Goal: Task Accomplishment & Management: Use online tool/utility

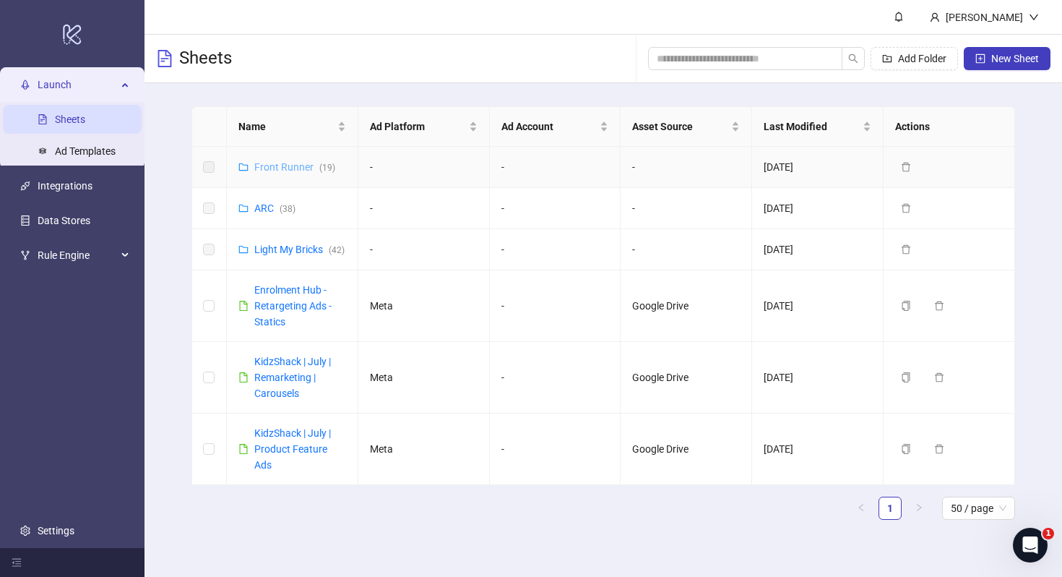
click at [278, 166] on link "Front Runner ( 19 )" at bounding box center [294, 167] width 81 height 12
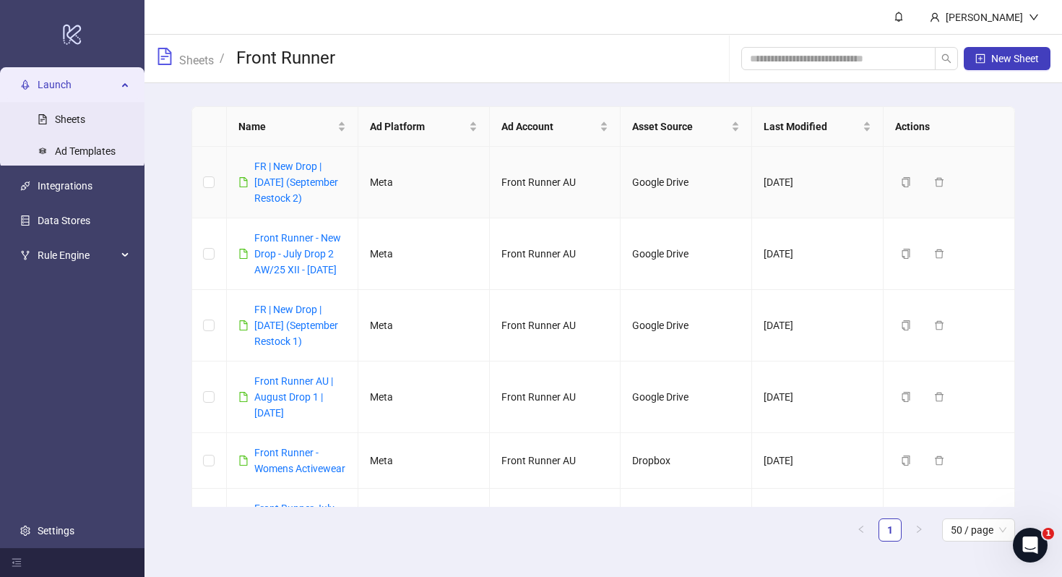
copy link "FR | New Drop | [DATE] (September Restock 2)"
drag, startPoint x: 294, startPoint y: 216, endPoint x: 175, endPoint y: 173, distance: 126.6
click at [175, 173] on div "Name Ad Platform Ad Account Asset Source Last Modified Actions FR | New Drop | …" at bounding box center [604, 329] width 918 height 493
click at [1005, 53] on span "New Sheet" at bounding box center [1015, 59] width 48 height 12
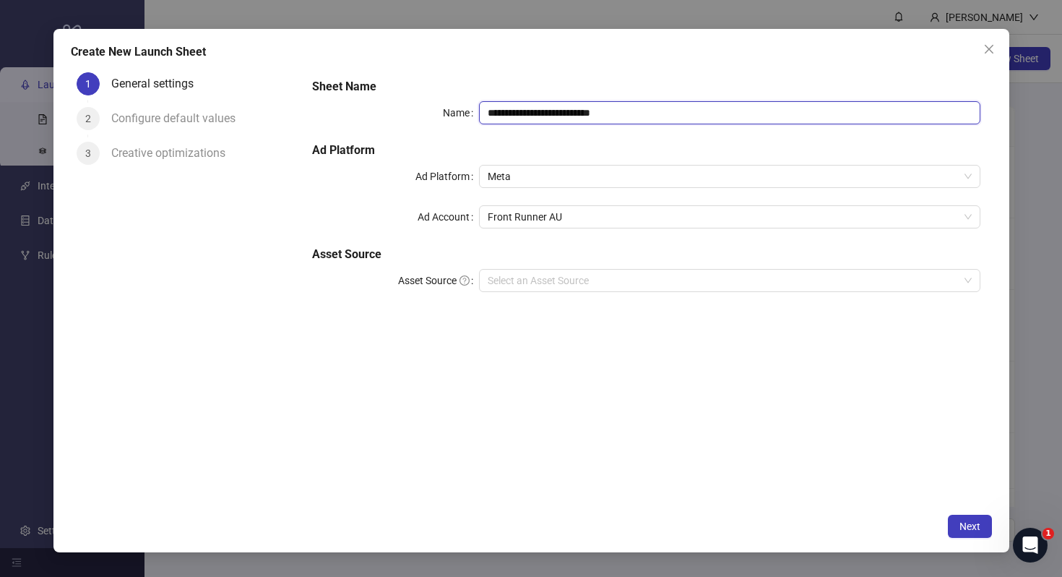
click at [587, 116] on input "**********" at bounding box center [729, 112] width 501 height 23
paste input "**********"
click at [568, 111] on input "**********" at bounding box center [729, 112] width 501 height 23
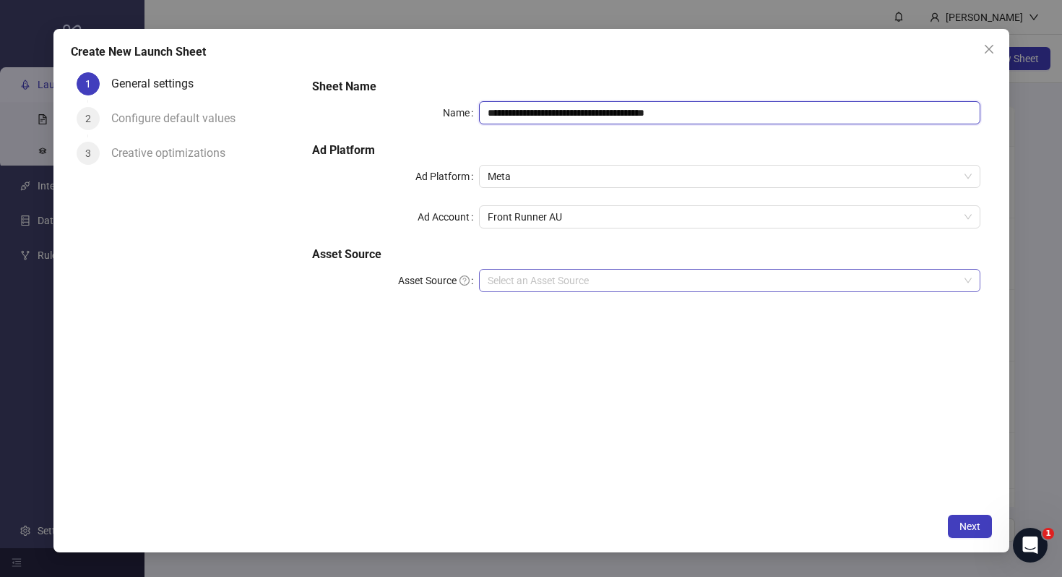
type input "**********"
click at [718, 285] on input "Asset Source" at bounding box center [723, 281] width 470 height 22
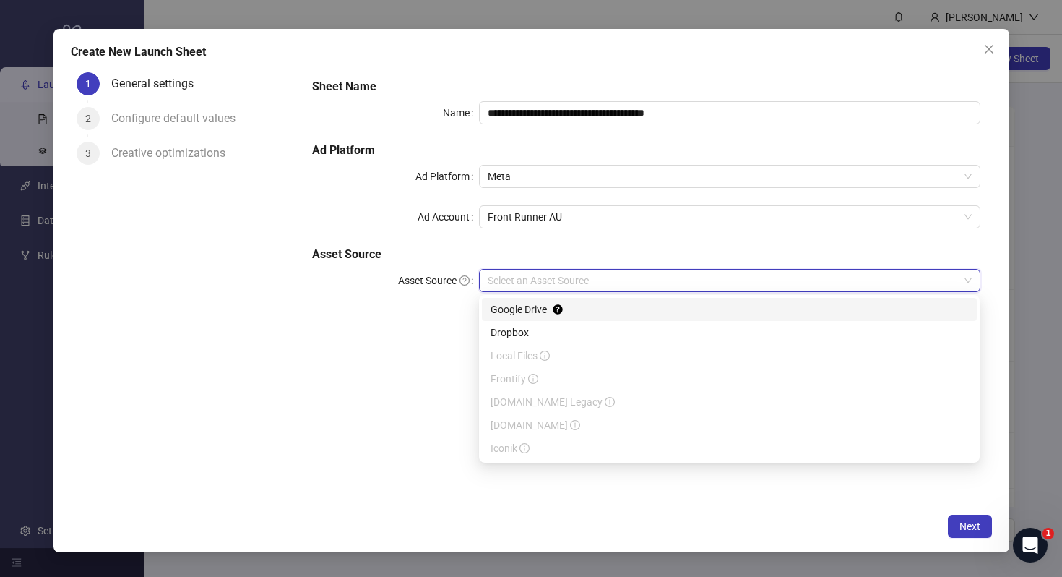
click at [708, 286] on input "Asset Source" at bounding box center [723, 281] width 470 height 22
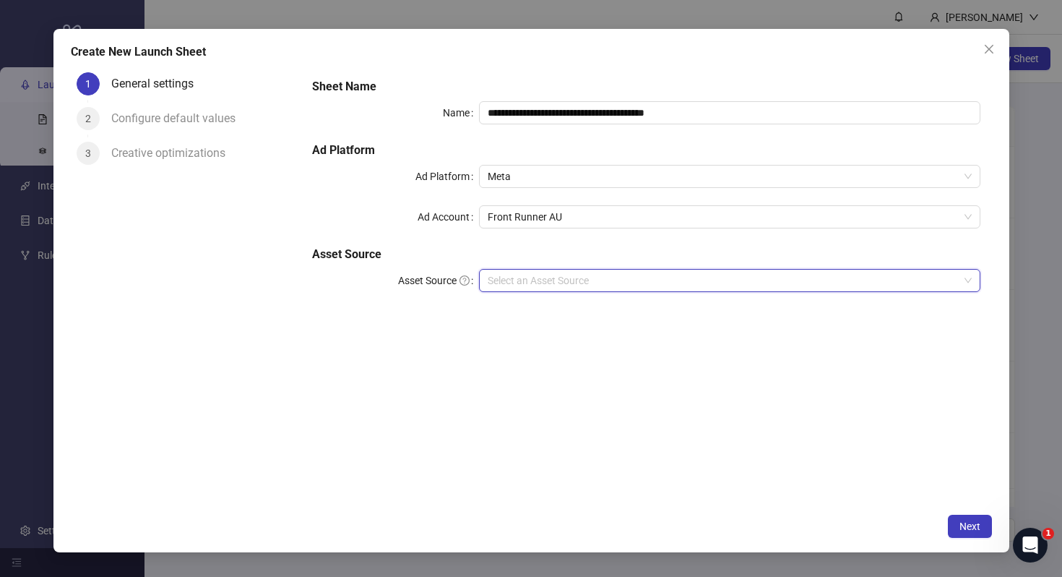
click at [708, 286] on input "Asset Source" at bounding box center [723, 281] width 470 height 22
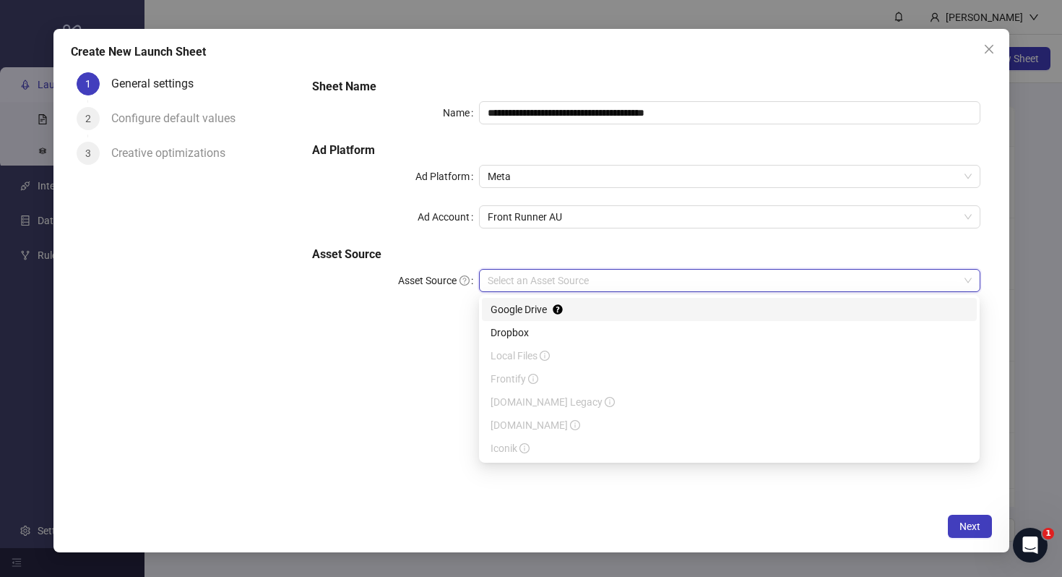
click at [685, 314] on div "Google Drive" at bounding box center [730, 309] width 478 height 16
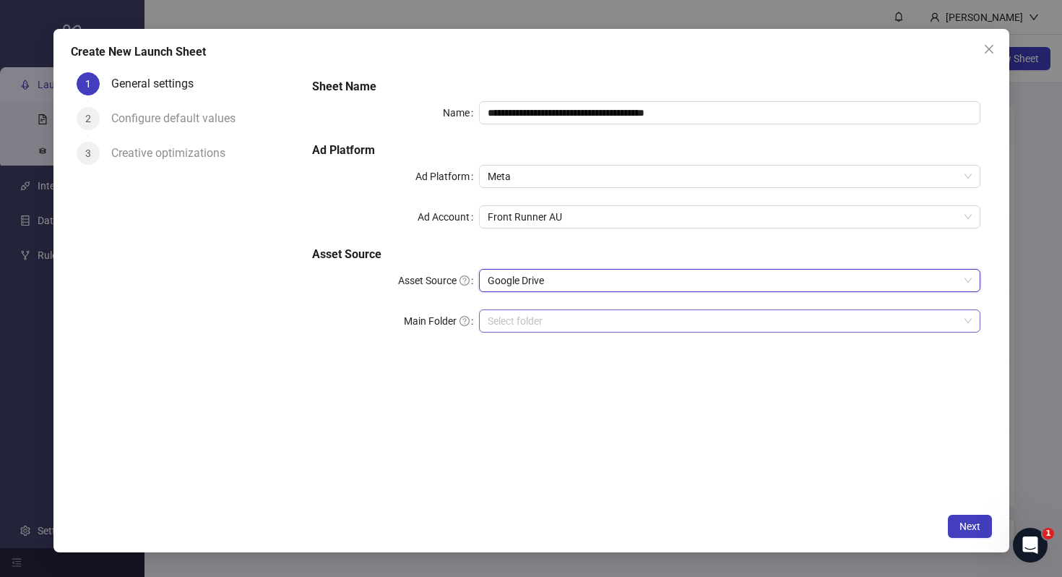
click at [694, 326] on input "Main Folder" at bounding box center [723, 321] width 470 height 22
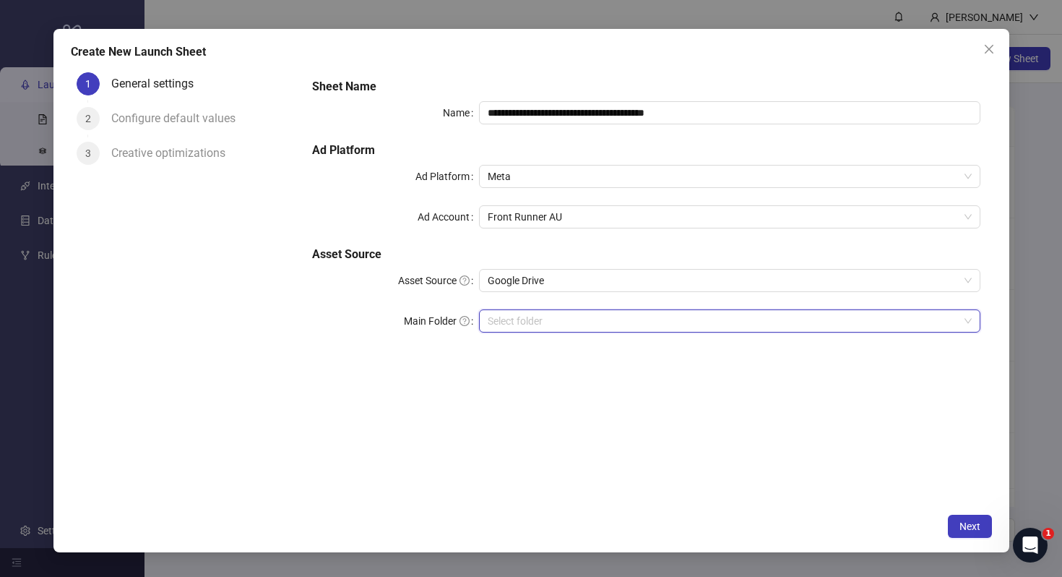
click at [694, 326] on input "Main Folder" at bounding box center [723, 321] width 470 height 22
click at [965, 528] on span "Next" at bounding box center [970, 526] width 21 height 12
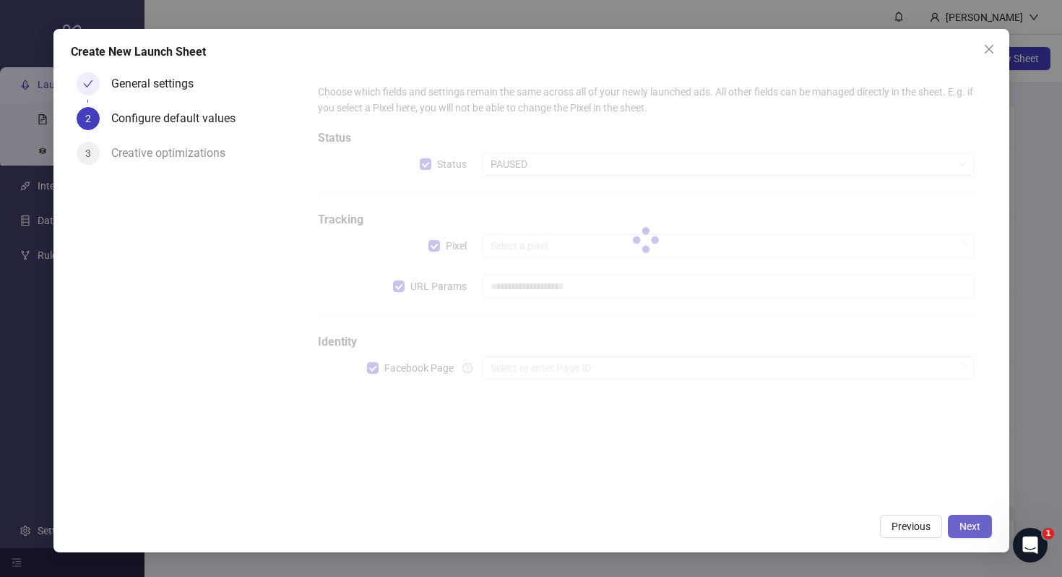
type input "**********"
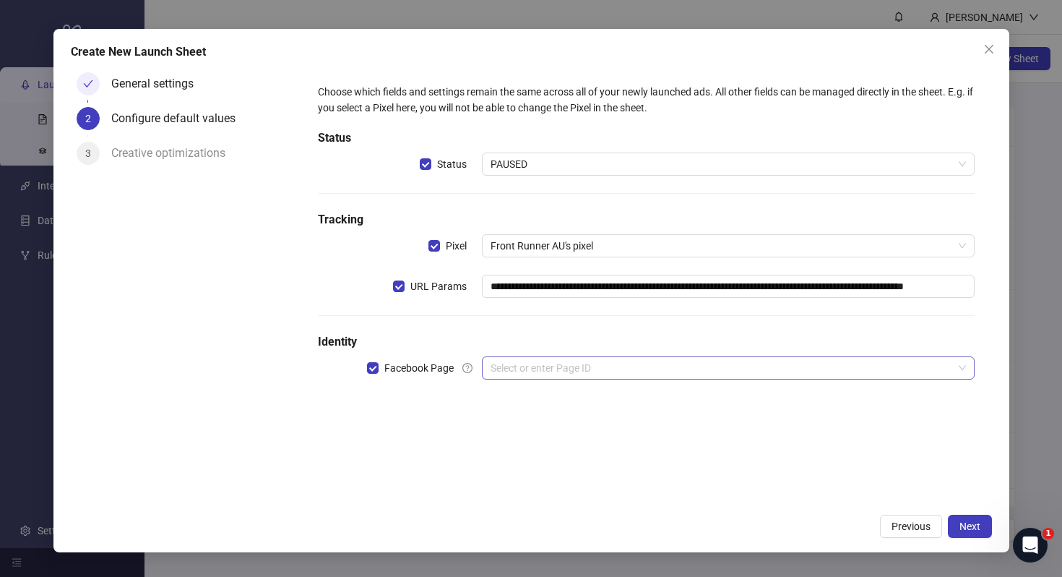
click at [744, 373] on input "search" at bounding box center [722, 368] width 462 height 22
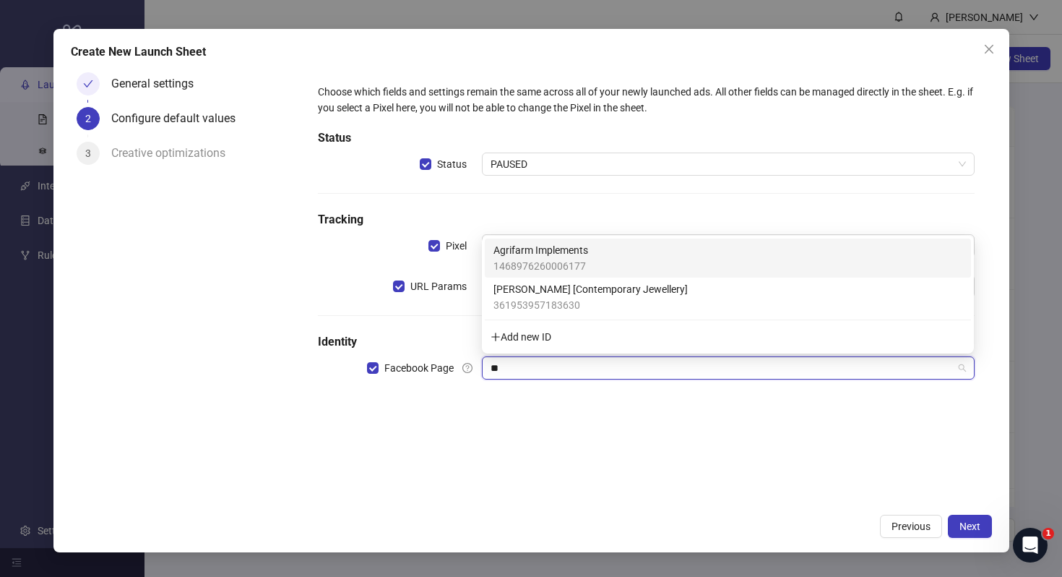
type input "*"
type input "*****"
click at [736, 268] on div "Front Runner AU 102270688250096" at bounding box center [728, 258] width 469 height 32
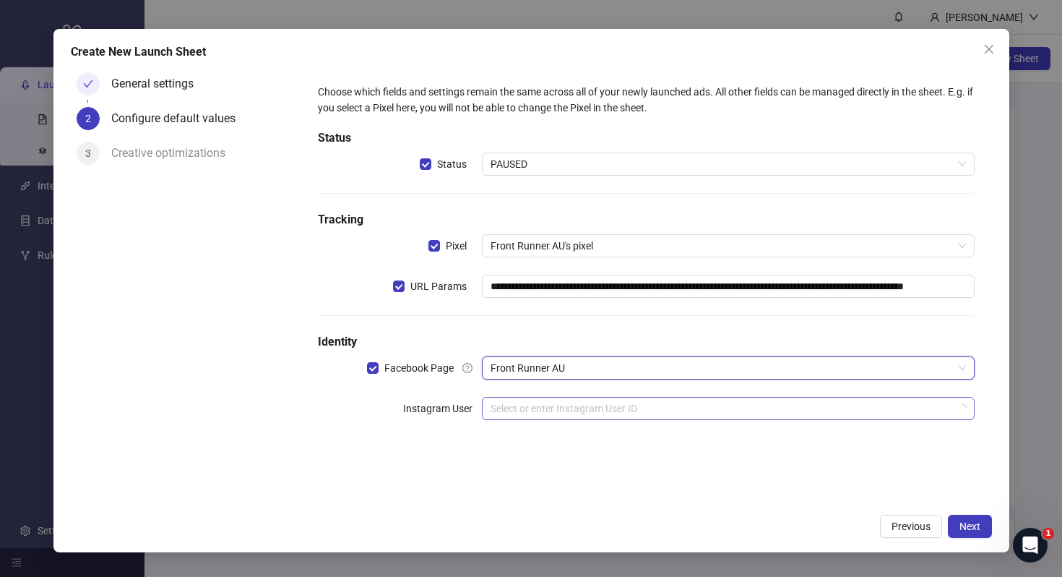
click at [581, 414] on input "search" at bounding box center [722, 408] width 462 height 22
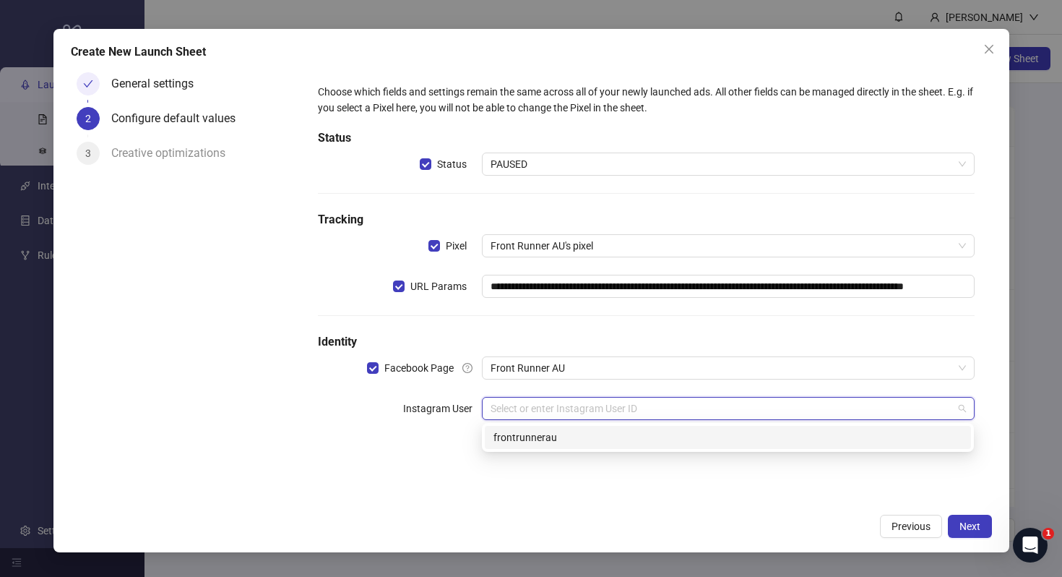
click at [540, 444] on div "frontrunnerau" at bounding box center [728, 437] width 469 height 16
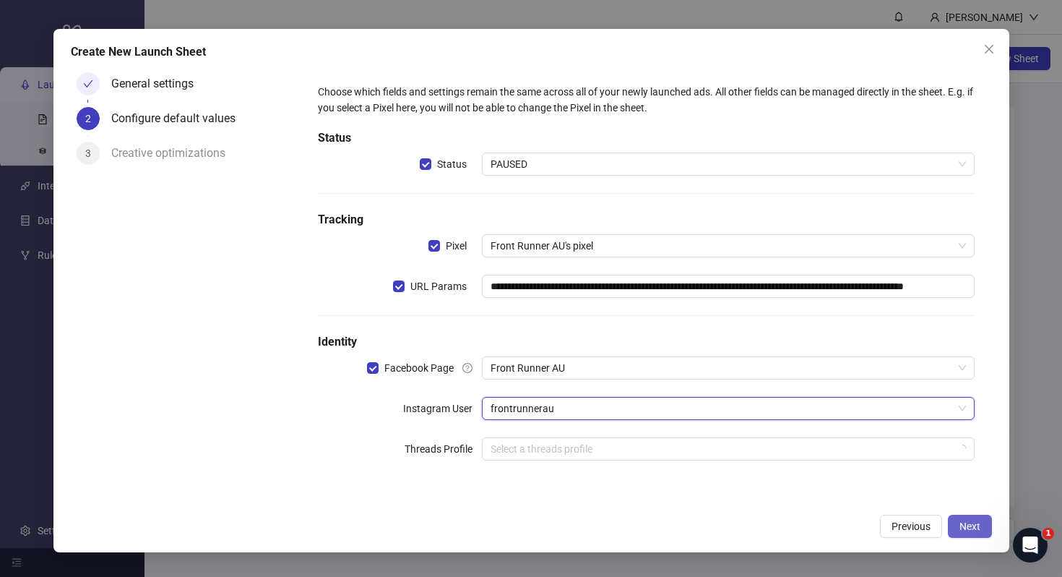
click at [973, 529] on span "Next" at bounding box center [970, 526] width 21 height 12
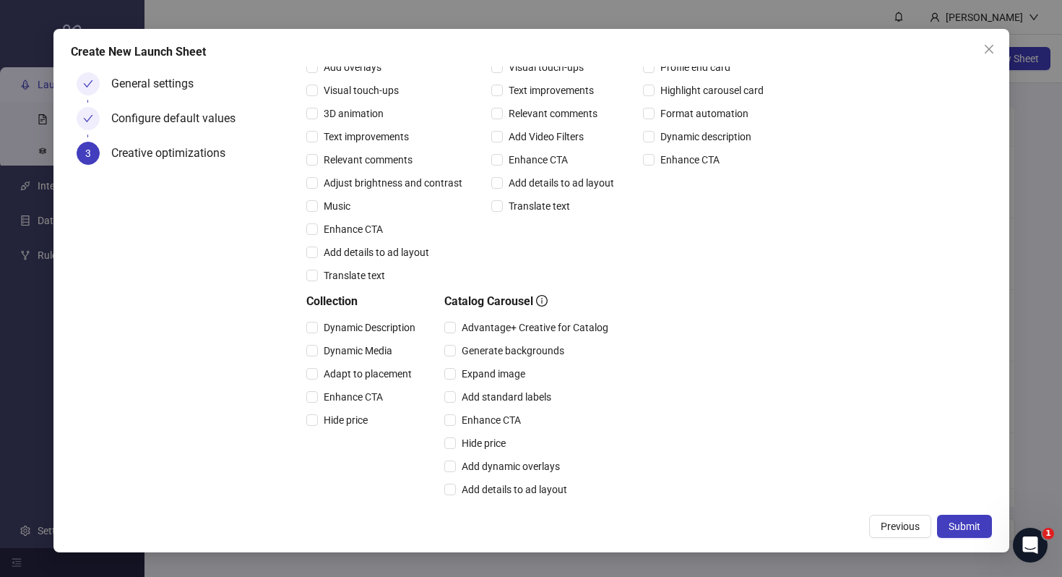
scroll to position [298, 0]
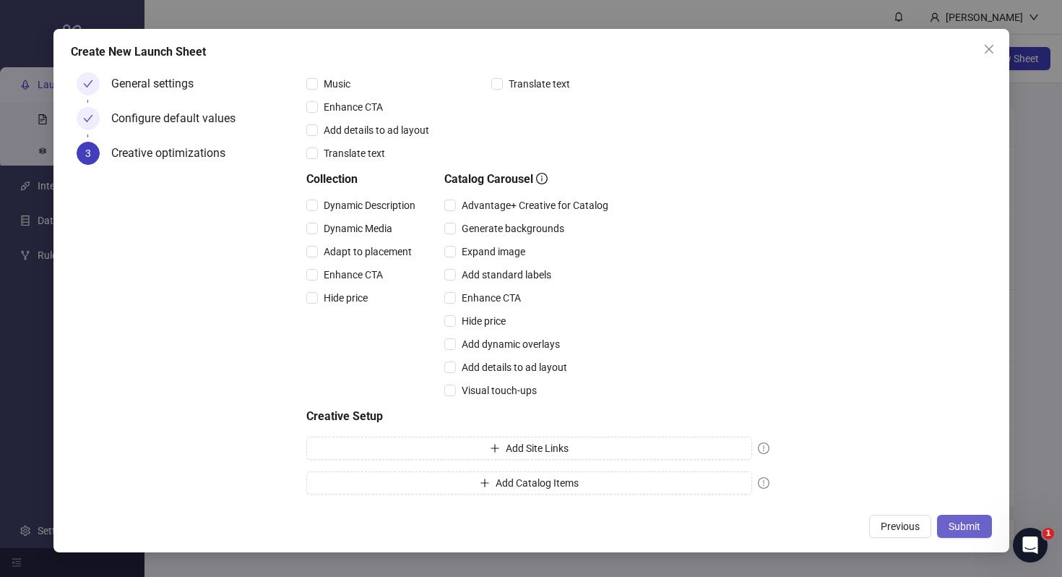
click at [963, 527] on span "Submit" at bounding box center [965, 526] width 32 height 12
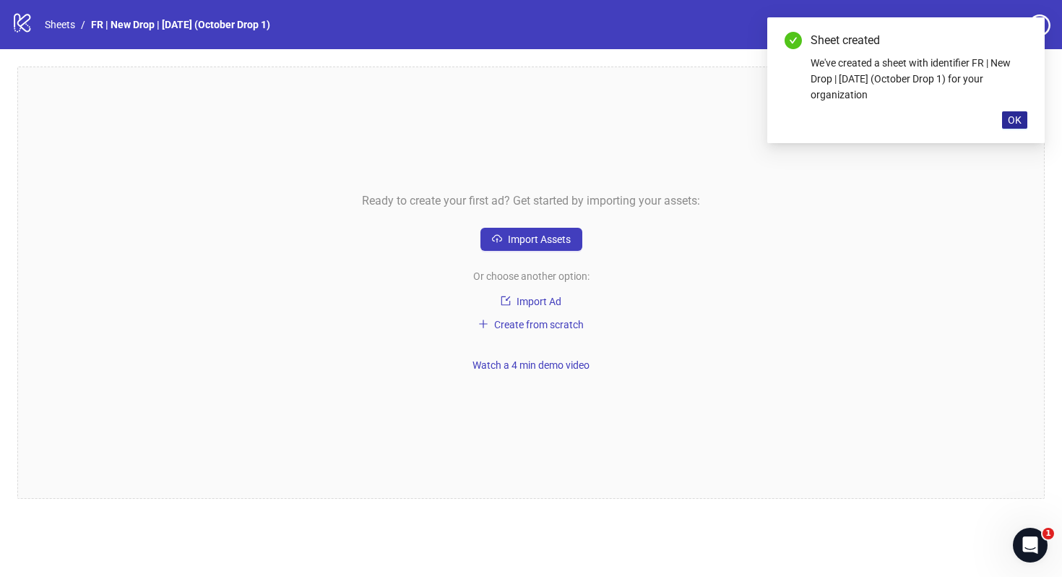
click at [1013, 117] on span "OK" at bounding box center [1015, 120] width 14 height 12
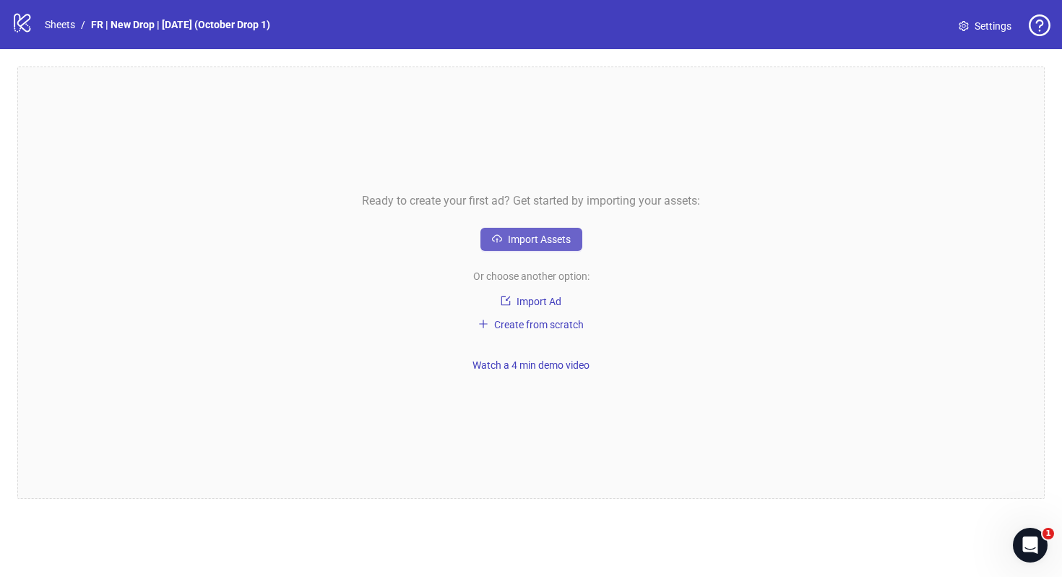
click at [546, 234] on span "Import Assets" at bounding box center [539, 239] width 63 height 12
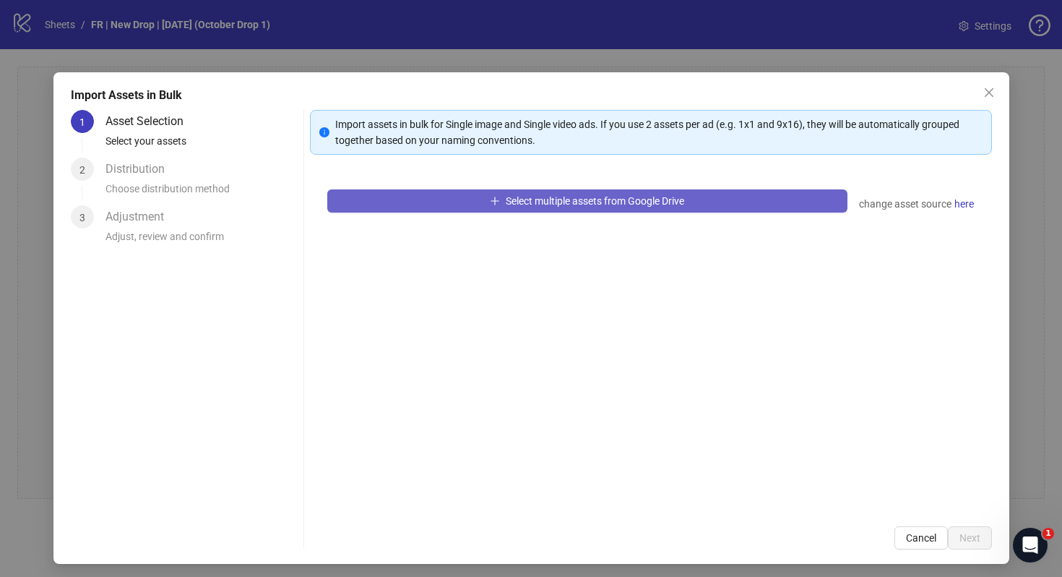
click at [534, 198] on span "Select multiple assets from Google Drive" at bounding box center [595, 201] width 178 height 12
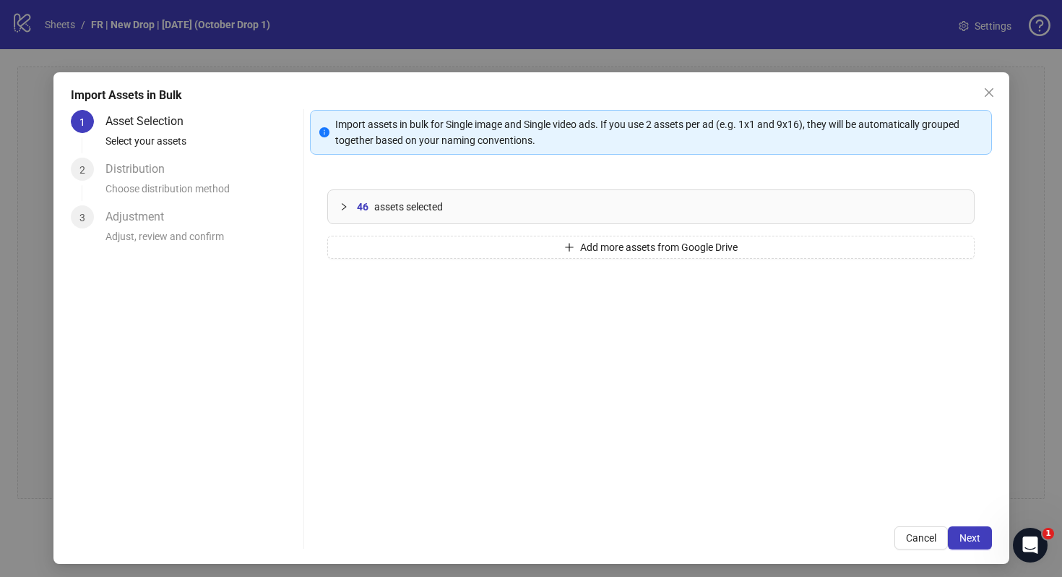
click at [383, 208] on span "assets selected" at bounding box center [408, 207] width 69 height 16
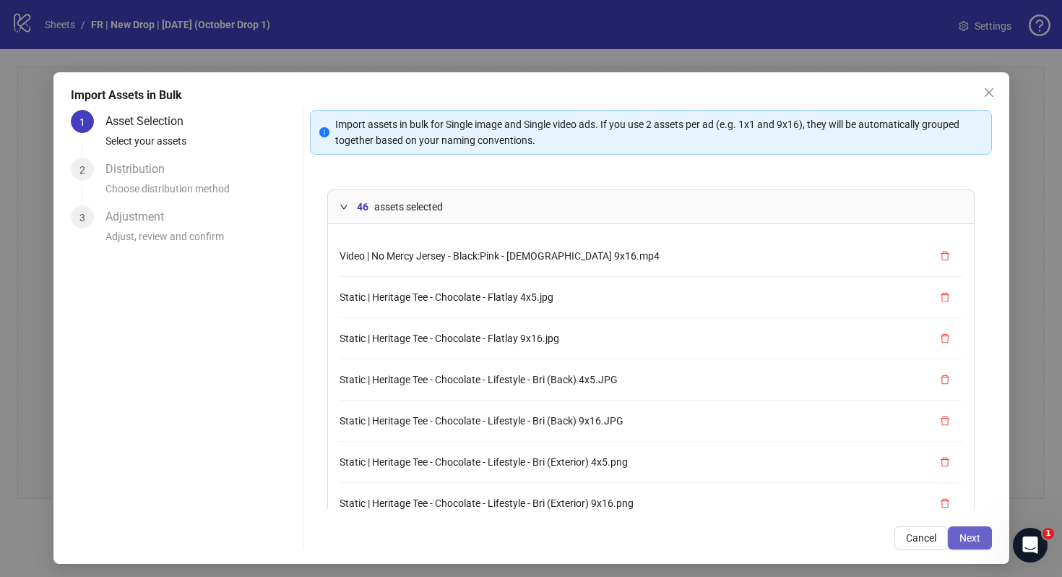
click at [973, 533] on span "Next" at bounding box center [970, 538] width 21 height 12
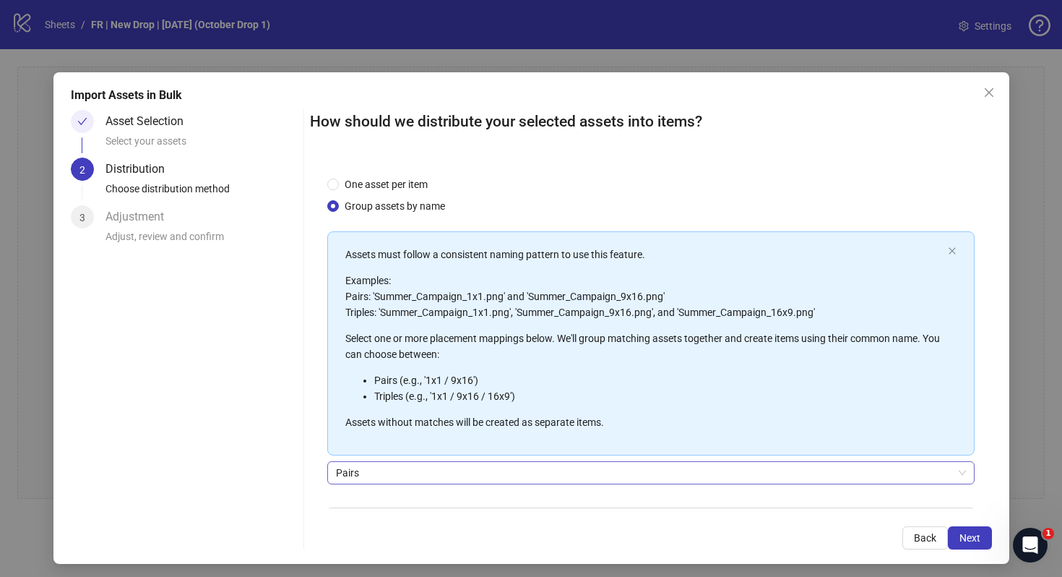
scroll to position [90, 0]
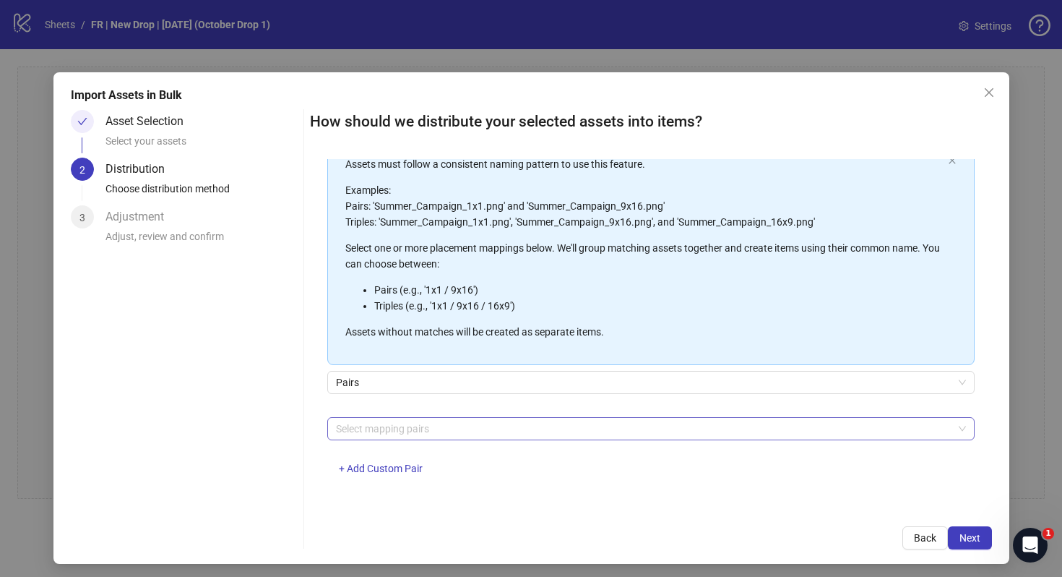
click at [442, 433] on div at bounding box center [643, 428] width 627 height 20
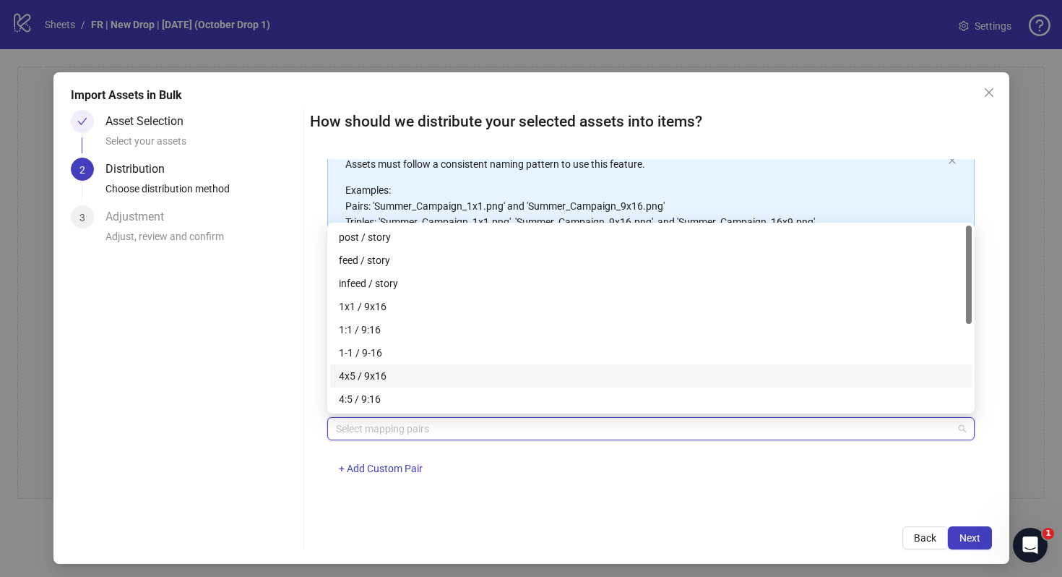
click at [382, 371] on div "4x5 / 9x16" at bounding box center [651, 376] width 624 height 16
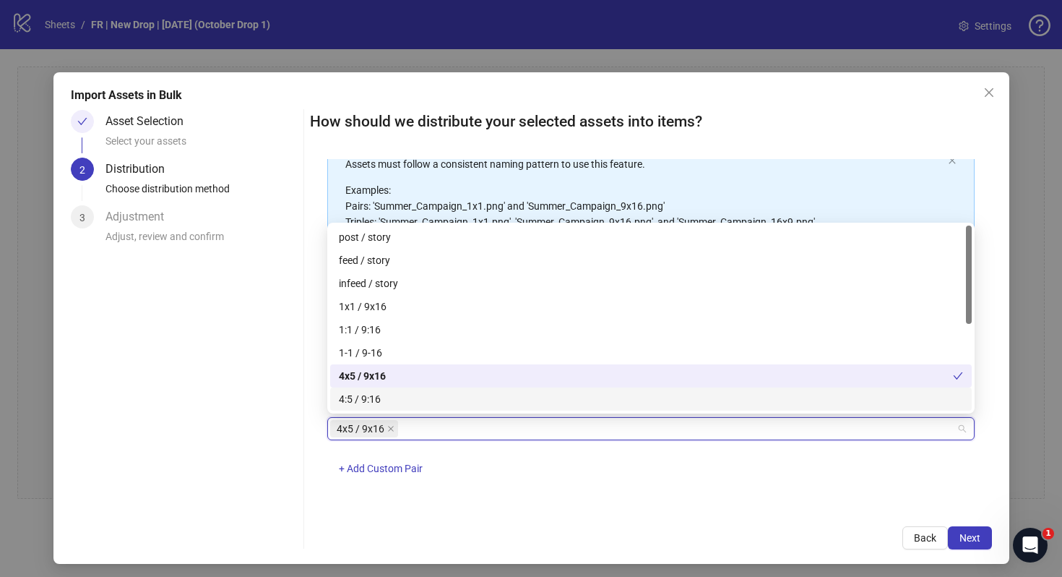
click at [725, 505] on div "One asset per item Group assets by name Assets must follow a consistent naming …" at bounding box center [651, 334] width 682 height 350
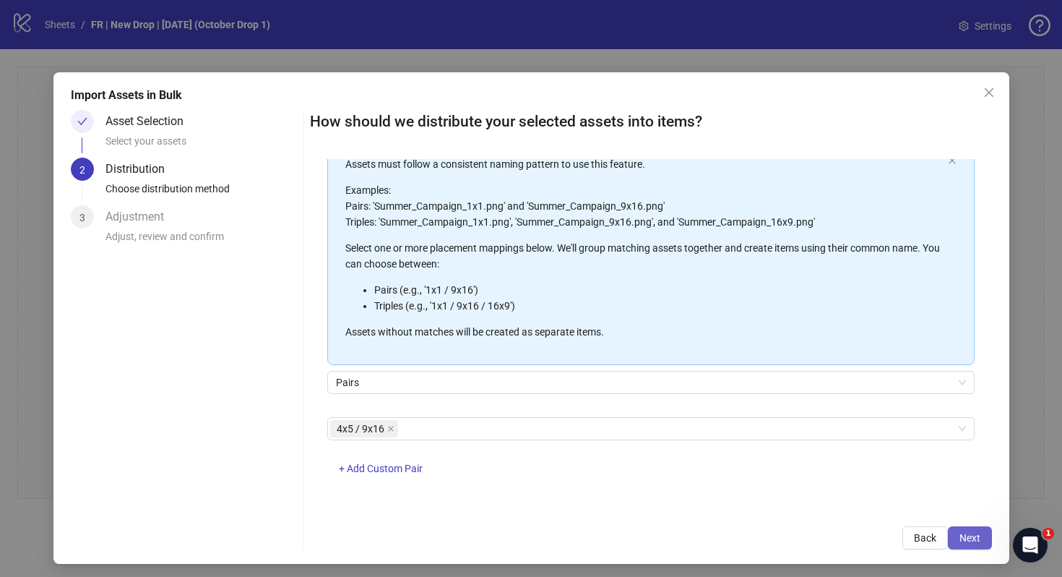
click at [973, 538] on span "Next" at bounding box center [970, 538] width 21 height 12
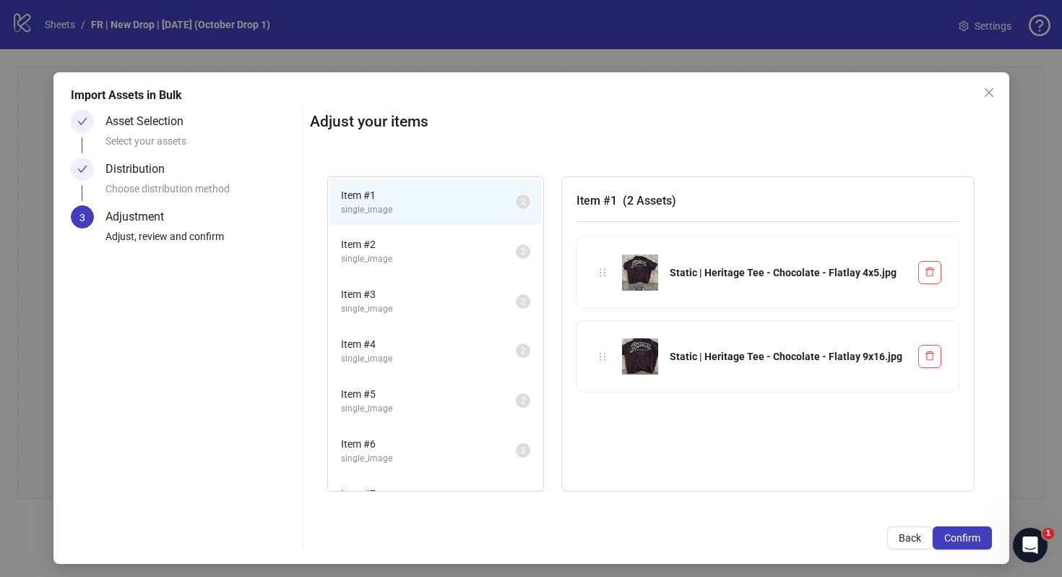
scroll to position [880, 0]
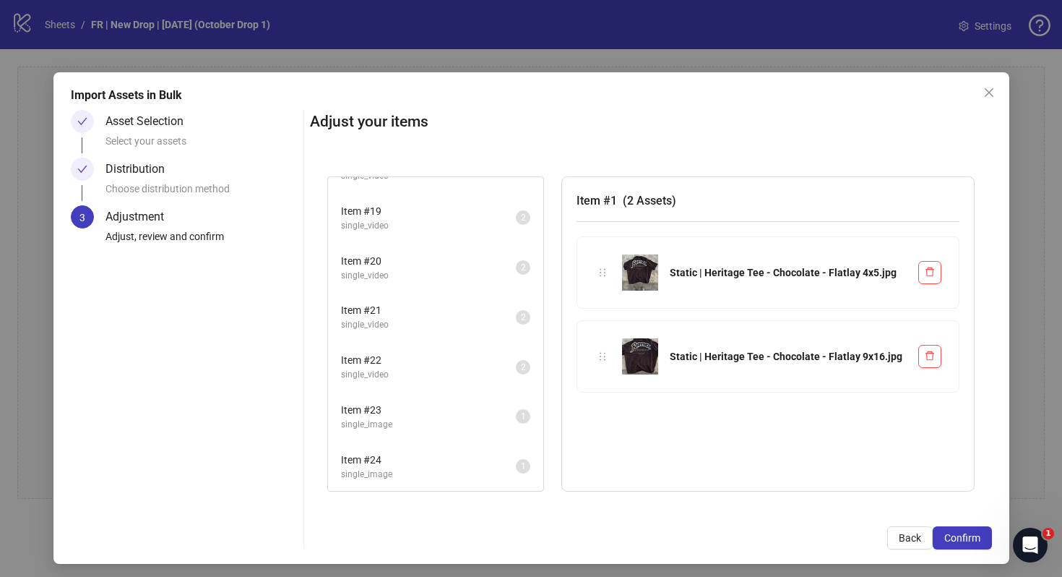
click at [429, 410] on span "Item # 23" at bounding box center [428, 410] width 175 height 16
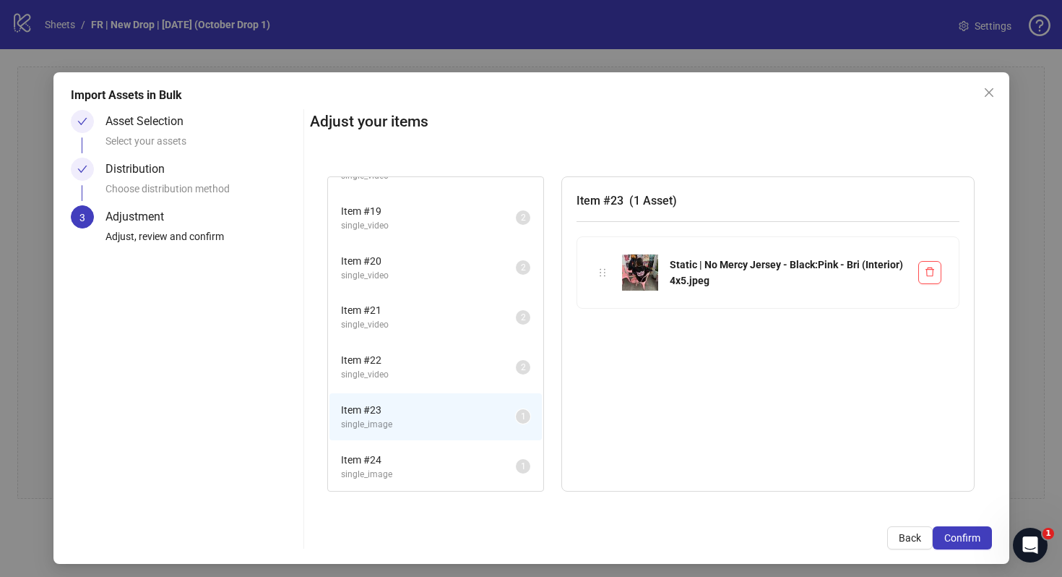
click at [443, 457] on span "Item # 24" at bounding box center [428, 460] width 175 height 16
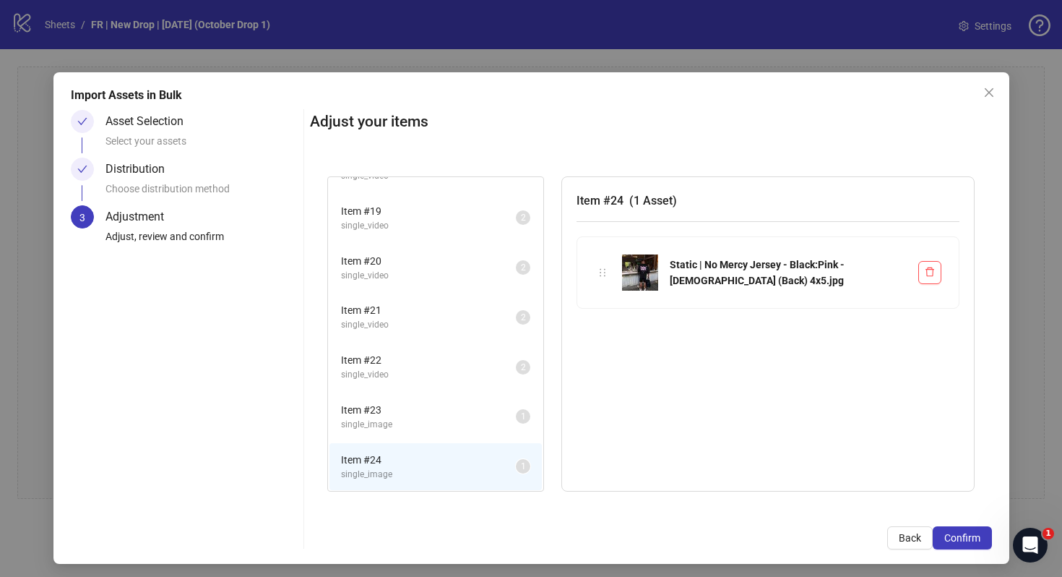
click at [428, 408] on span "Item # 23" at bounding box center [428, 410] width 175 height 16
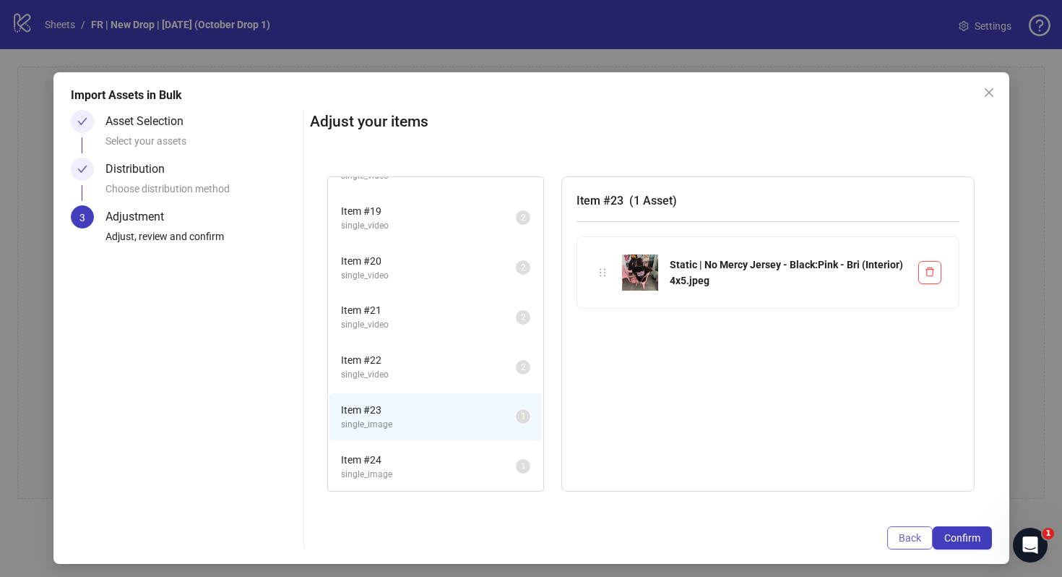
click at [905, 535] on span "Back" at bounding box center [910, 538] width 22 height 12
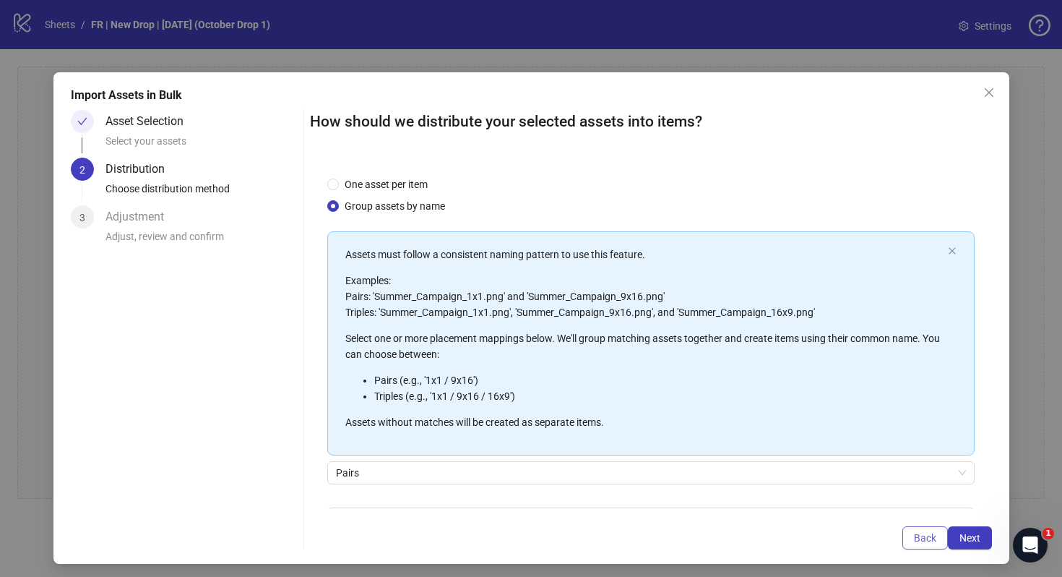
click at [931, 541] on span "Back" at bounding box center [925, 538] width 22 height 12
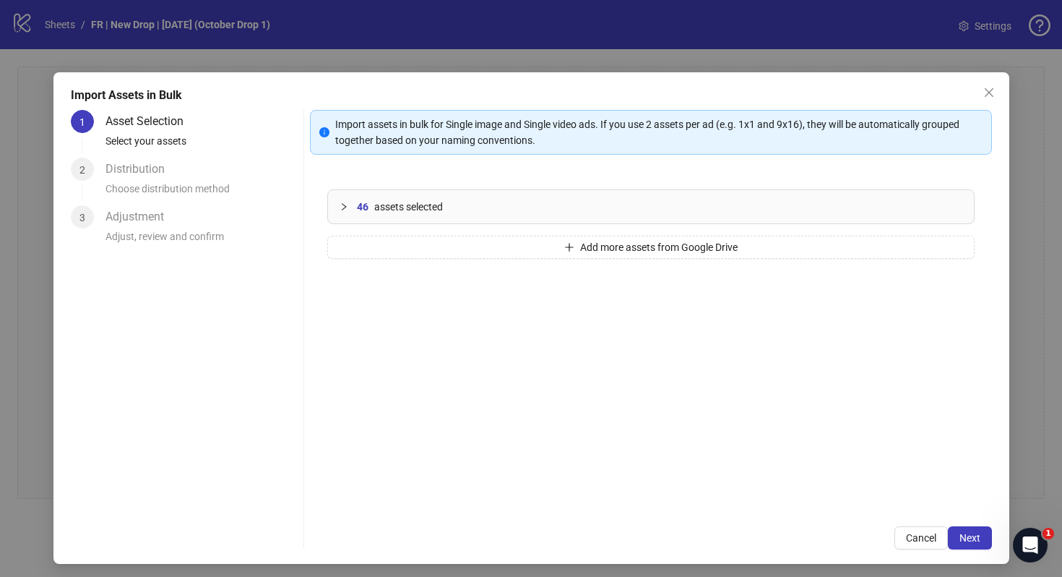
click at [931, 541] on span "Cancel" at bounding box center [921, 538] width 30 height 12
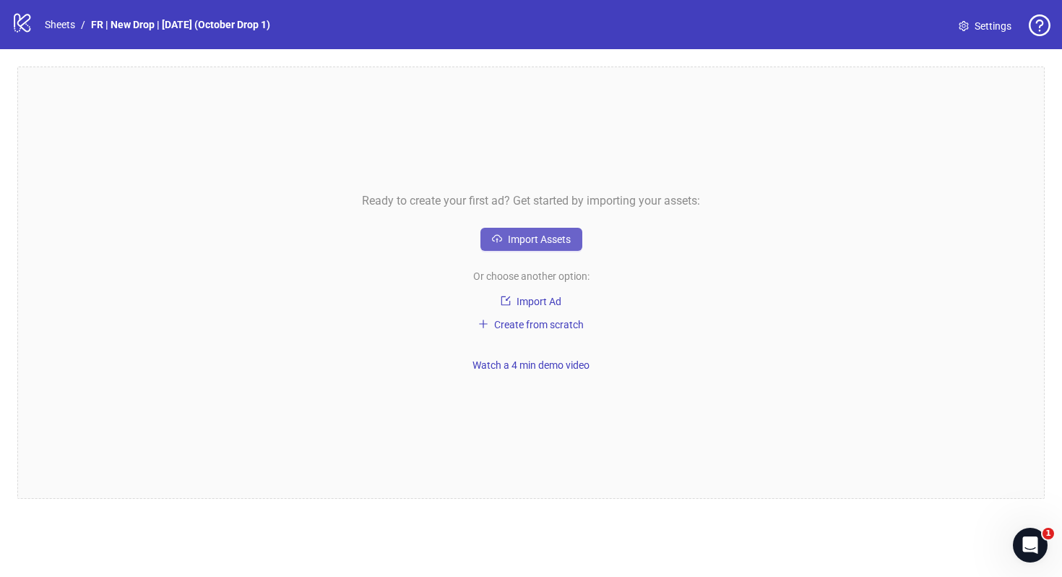
click at [538, 240] on span "Import Assets" at bounding box center [539, 239] width 63 height 12
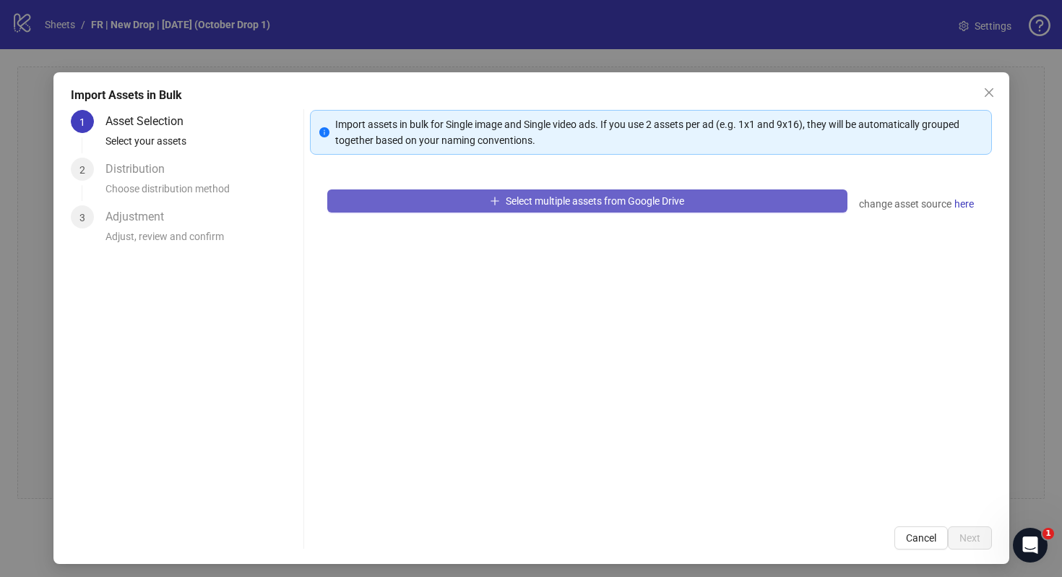
click at [608, 200] on span "Select multiple assets from Google Drive" at bounding box center [595, 201] width 178 height 12
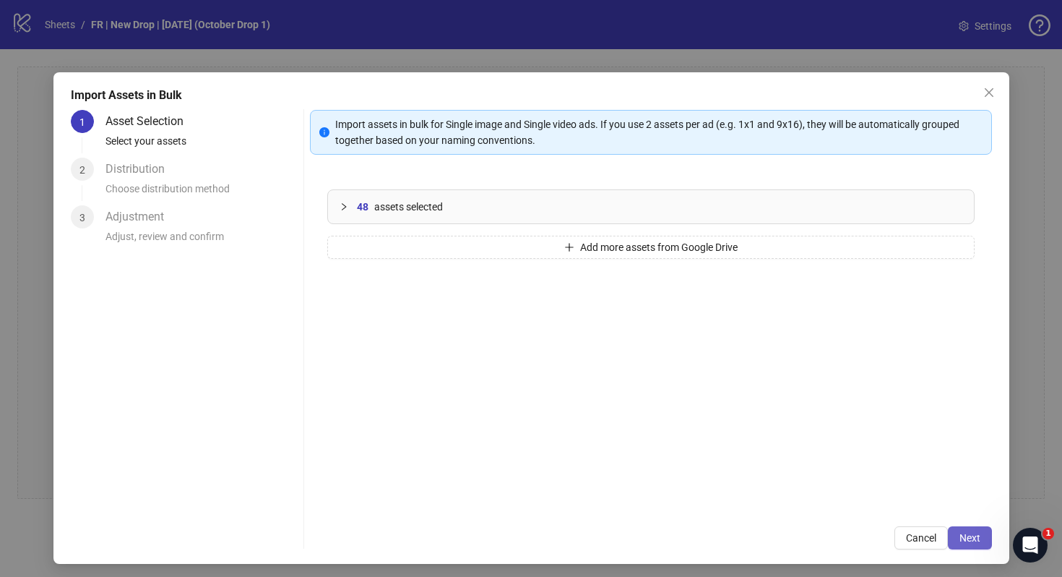
click at [968, 541] on span "Next" at bounding box center [970, 538] width 21 height 12
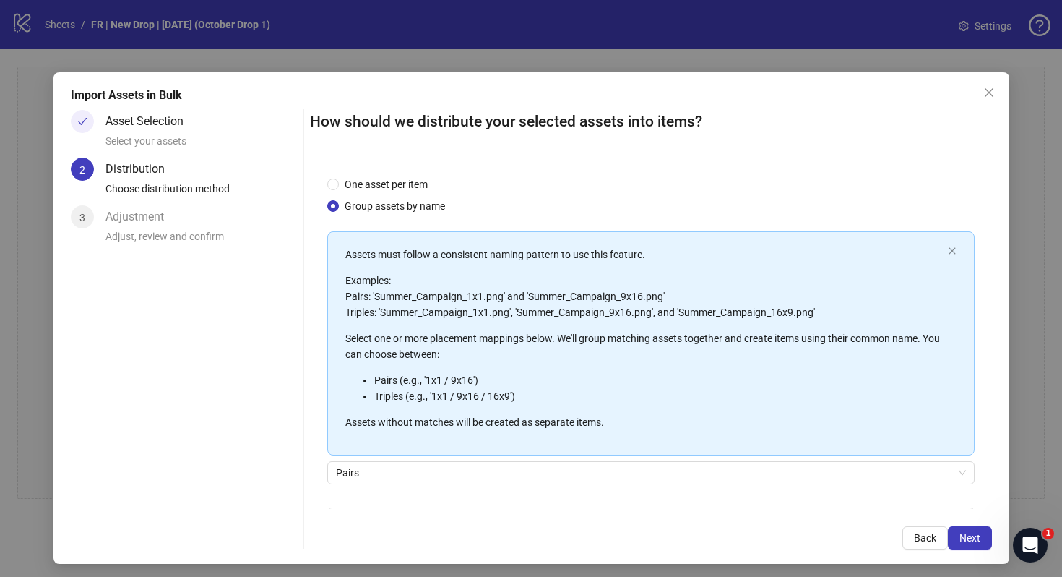
scroll to position [90, 0]
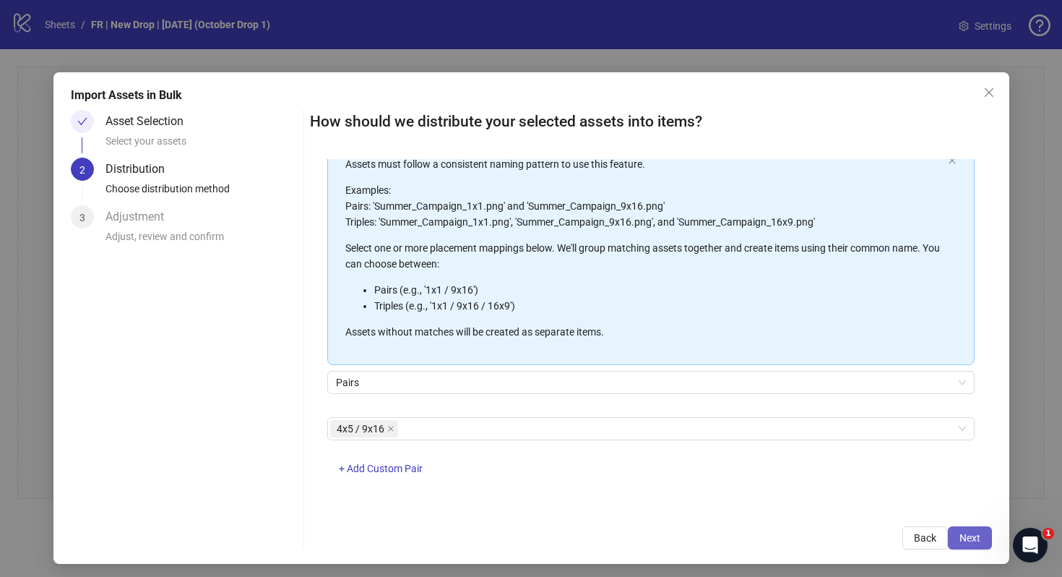
click at [975, 540] on span "Next" at bounding box center [970, 538] width 21 height 12
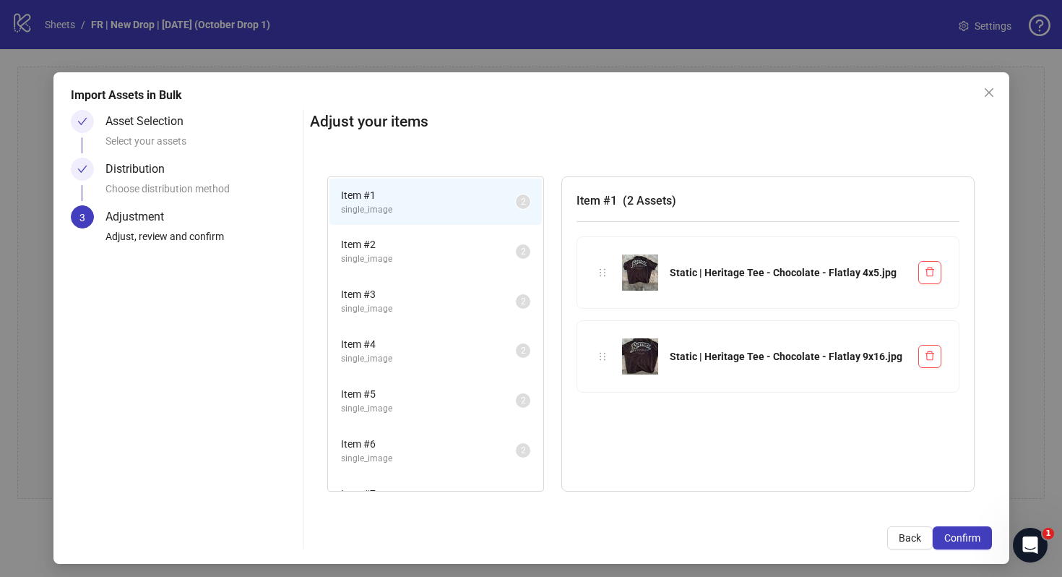
scroll to position [880, 0]
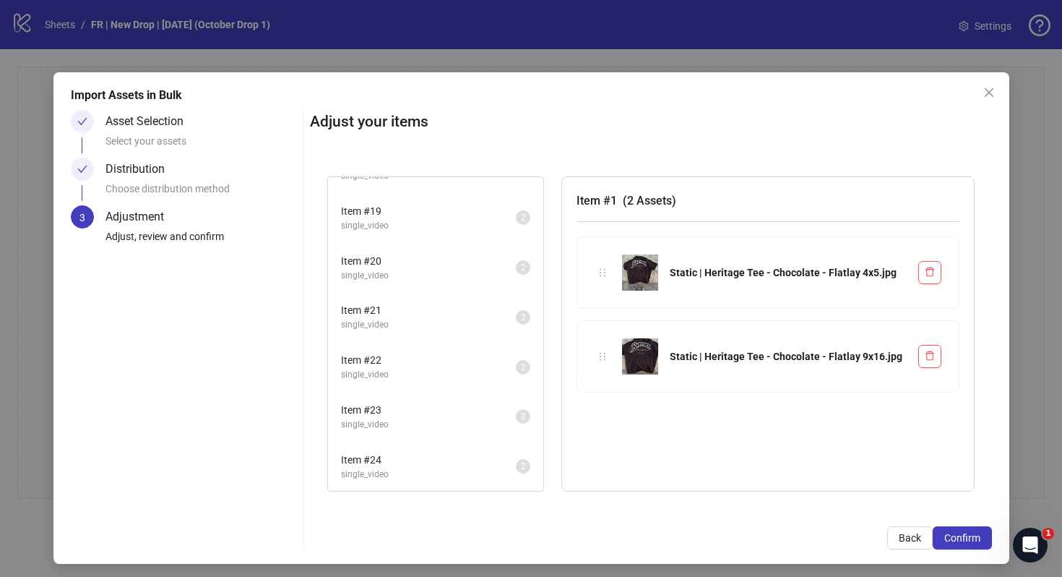
click at [436, 465] on span "Item # 24" at bounding box center [428, 460] width 175 height 16
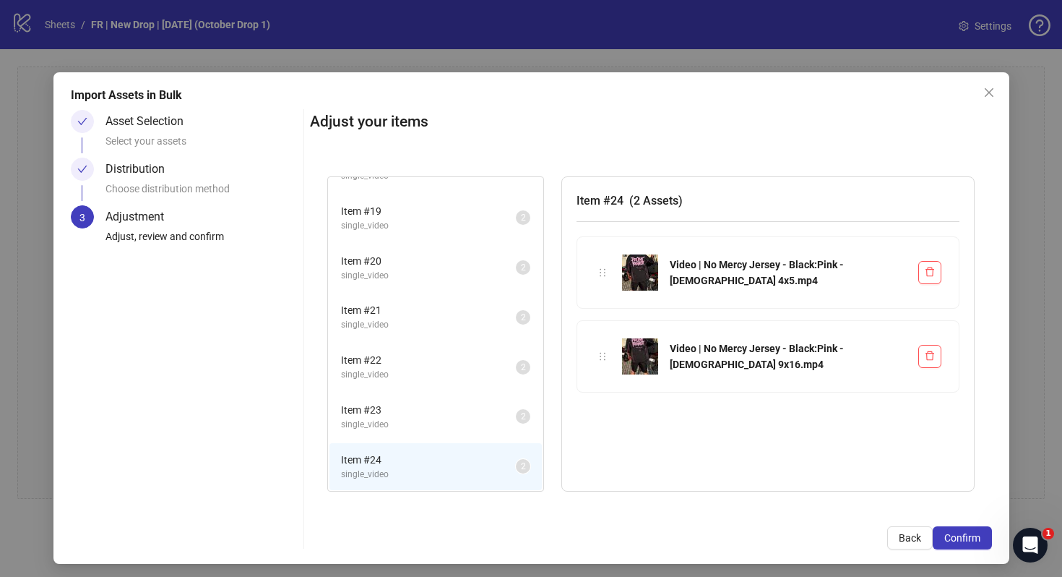
scroll to position [0, 0]
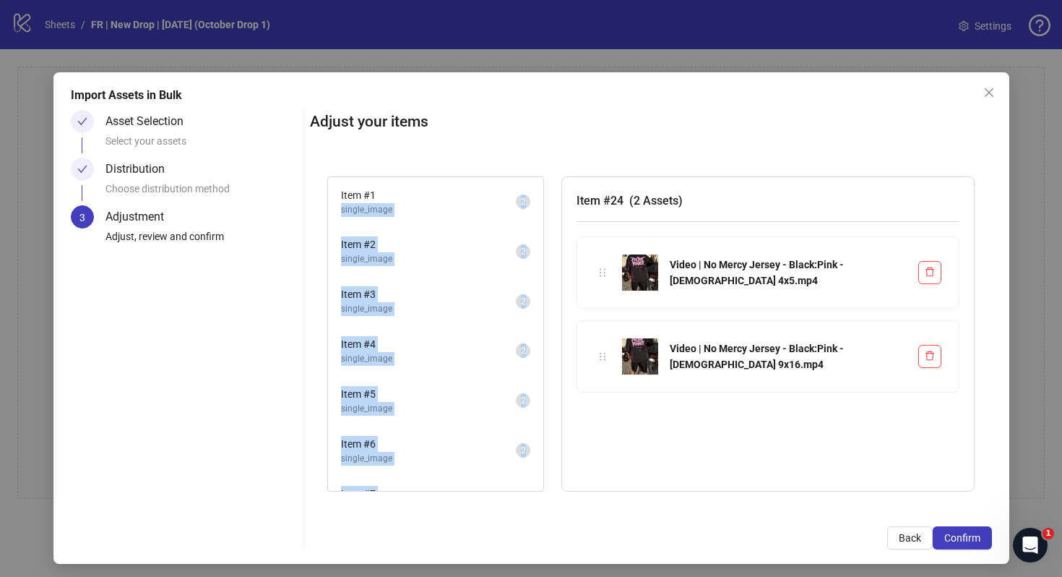
click at [430, 194] on span "Item # 1" at bounding box center [428, 195] width 175 height 16
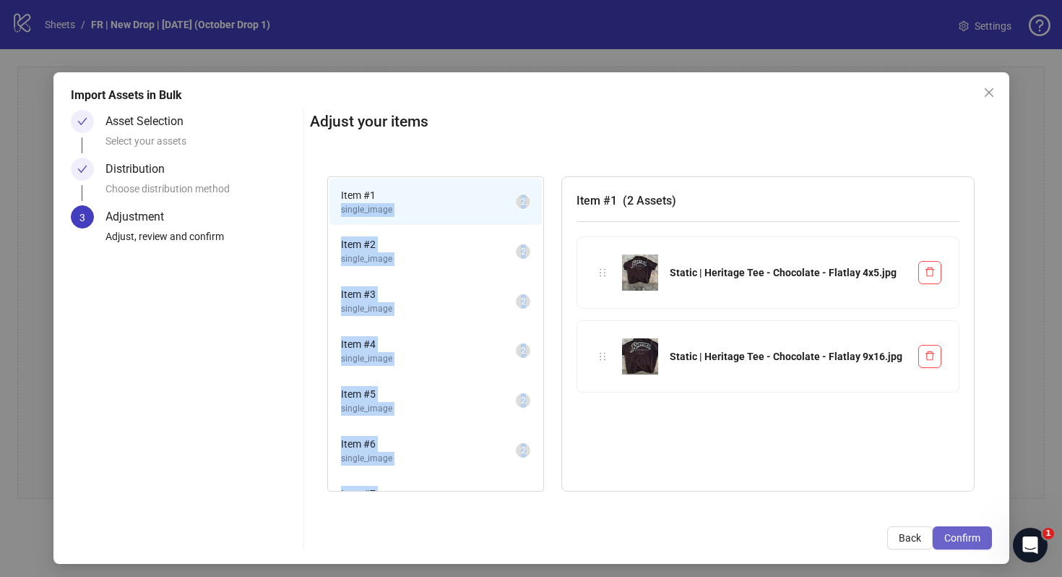
click at [961, 538] on span "Confirm" at bounding box center [962, 538] width 36 height 12
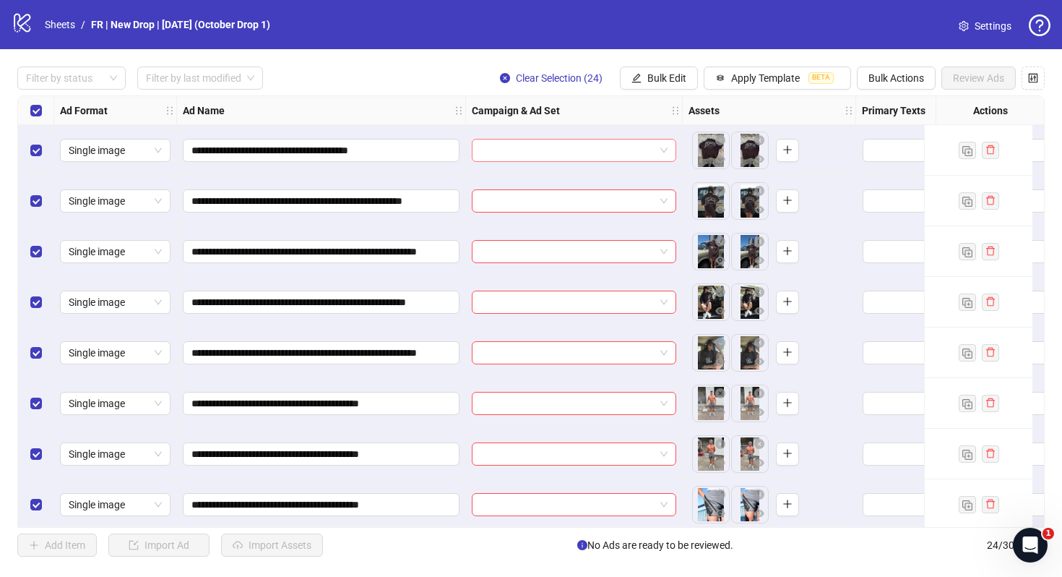
click at [650, 150] on input "search" at bounding box center [568, 150] width 174 height 22
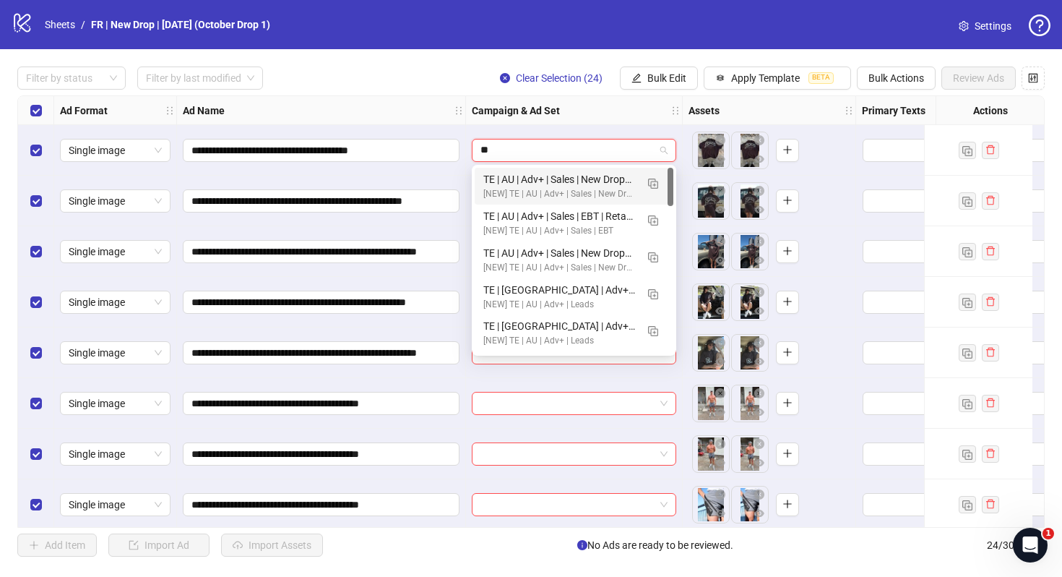
type input "***"
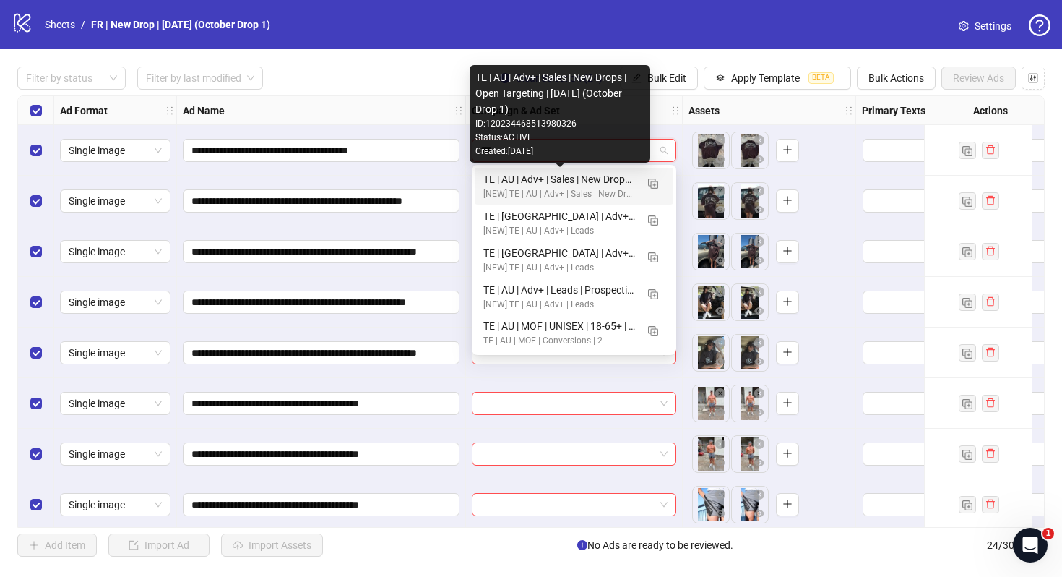
click at [580, 179] on div "TE | AU | Adv+ | Sales | New Drops | Open Targeting | [DATE] (October Drop 1)" at bounding box center [559, 179] width 152 height 16
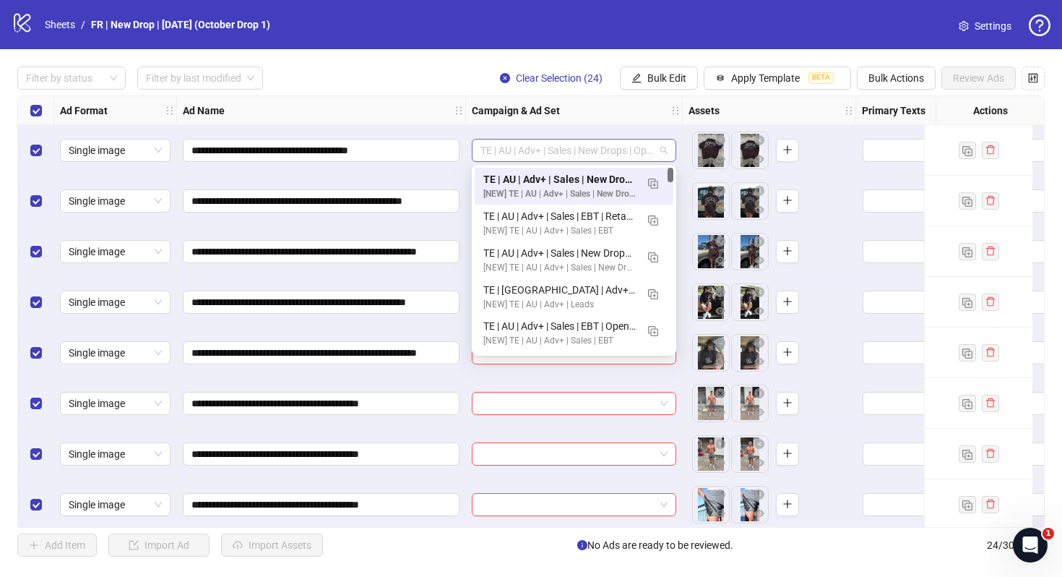
drag, startPoint x: 481, startPoint y: 150, endPoint x: 641, endPoint y: 159, distance: 160.7
click at [641, 159] on span "TE | AU | Adv+ | Sales | New Drops | Open Targeting | [DATE] (October Drop 1)" at bounding box center [574, 150] width 187 height 22
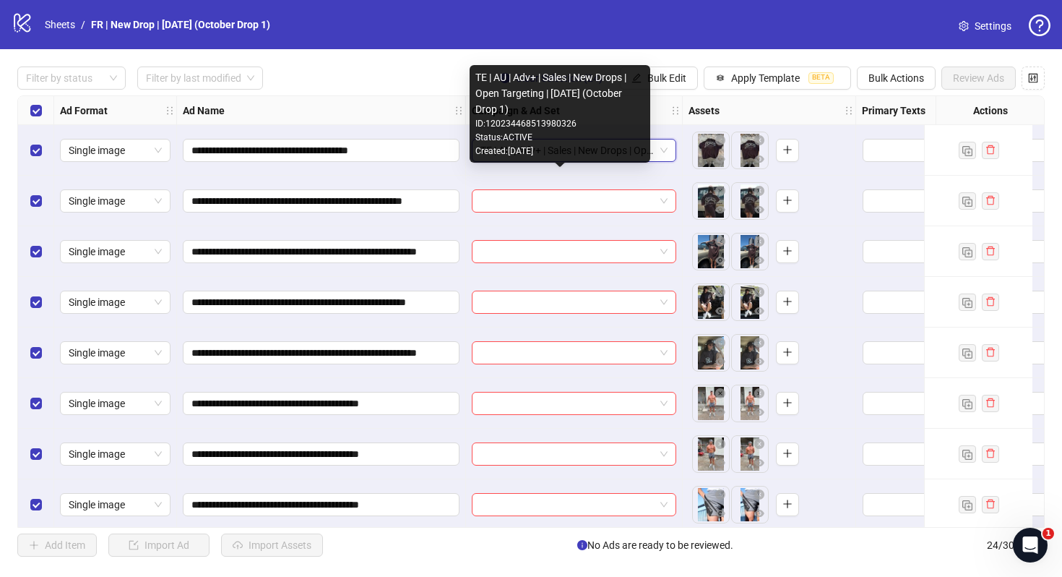
drag, startPoint x: 550, startPoint y: 110, endPoint x: 475, endPoint y: 76, distance: 82.5
click at [474, 78] on div "TE | AU | Adv+ | Sales | New Drops | Open Targeting | [DATE] (October Drop 1) I…" at bounding box center [560, 114] width 181 height 98
click at [475, 76] on div "TE | AU | Adv+ | Sales | New Drops | Open Targeting | [DATE] (October Drop 1)" at bounding box center [559, 93] width 169 height 48
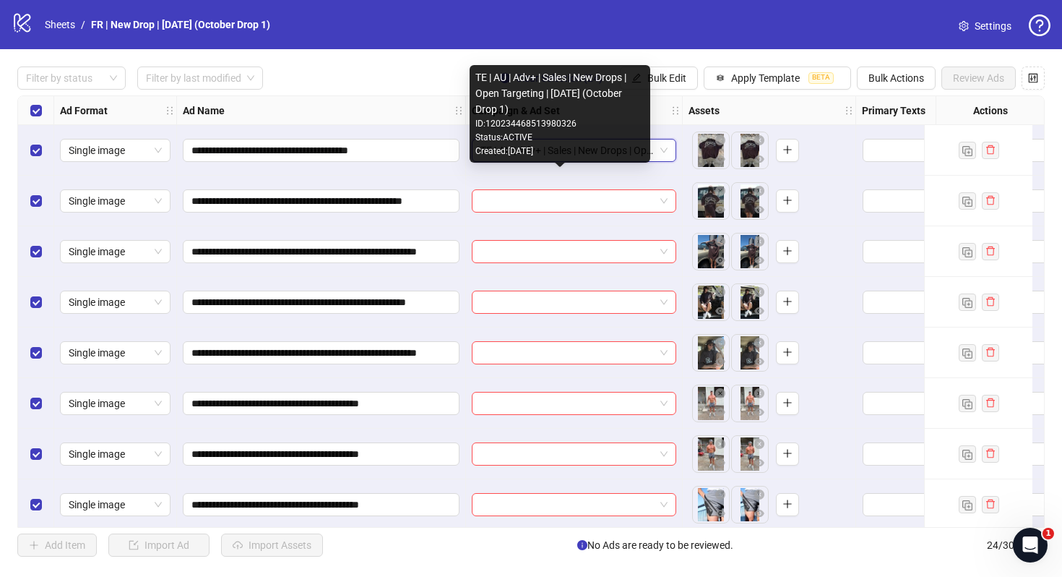
click at [481, 77] on div "TE | AU | Adv+ | Sales | New Drops | Open Targeting | [DATE] (October Drop 1)" at bounding box center [559, 93] width 169 height 48
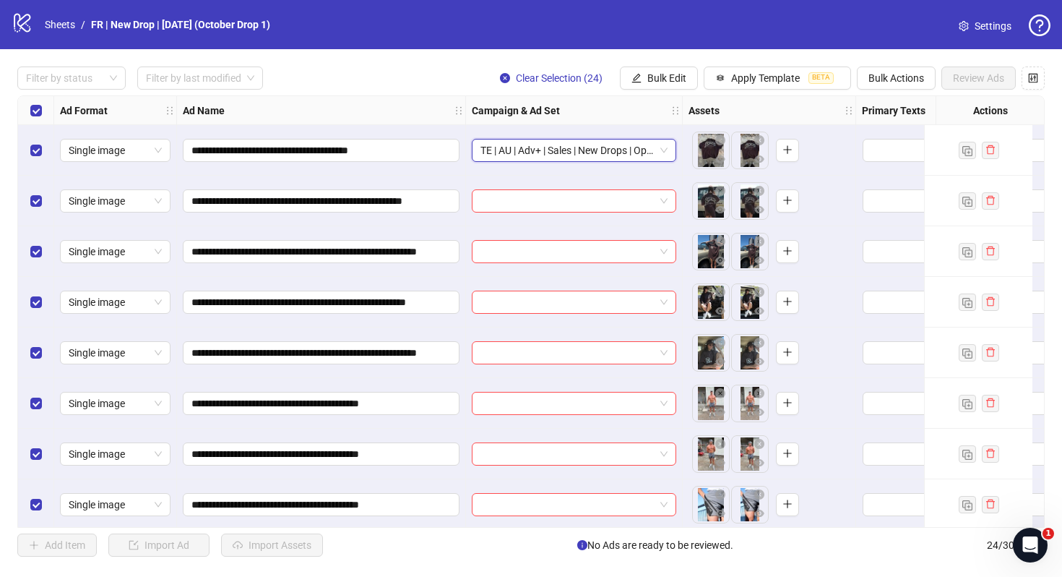
click at [358, 64] on div "**********" at bounding box center [531, 311] width 1062 height 525
click at [679, 78] on span "Bulk Edit" at bounding box center [666, 78] width 39 height 12
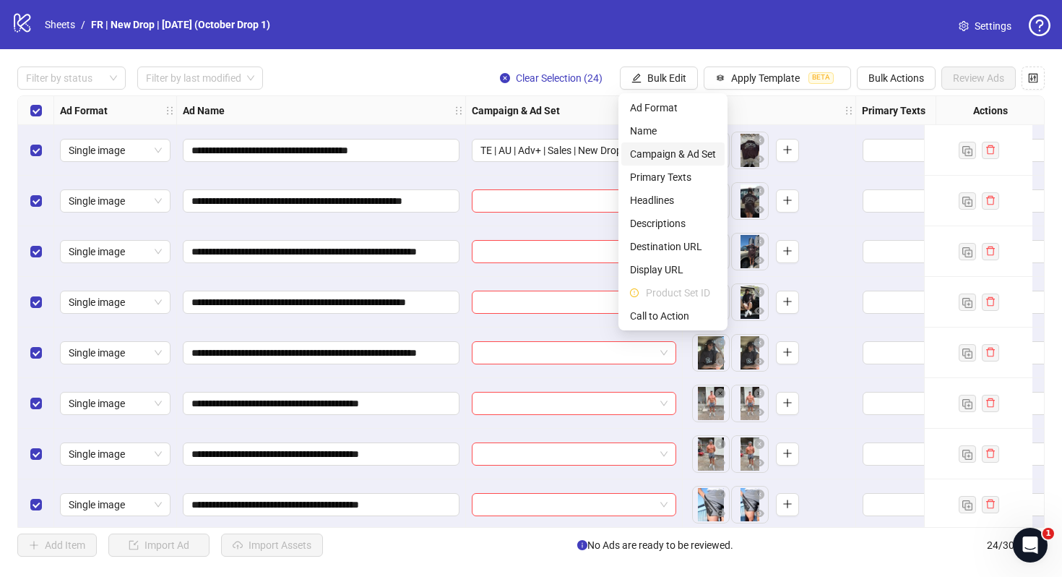
click at [679, 151] on span "Campaign & Ad Set" at bounding box center [673, 154] width 86 height 16
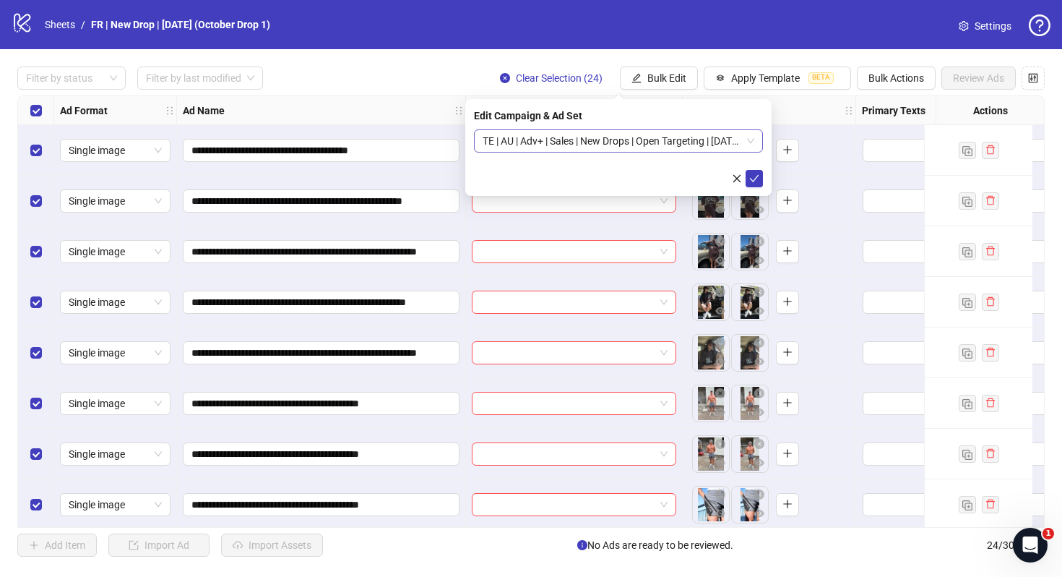
click at [651, 147] on span "TE | AU | Adv+ | Sales | New Drops | Open Targeting | [DATE] (October Drop 1)" at bounding box center [619, 141] width 272 height 22
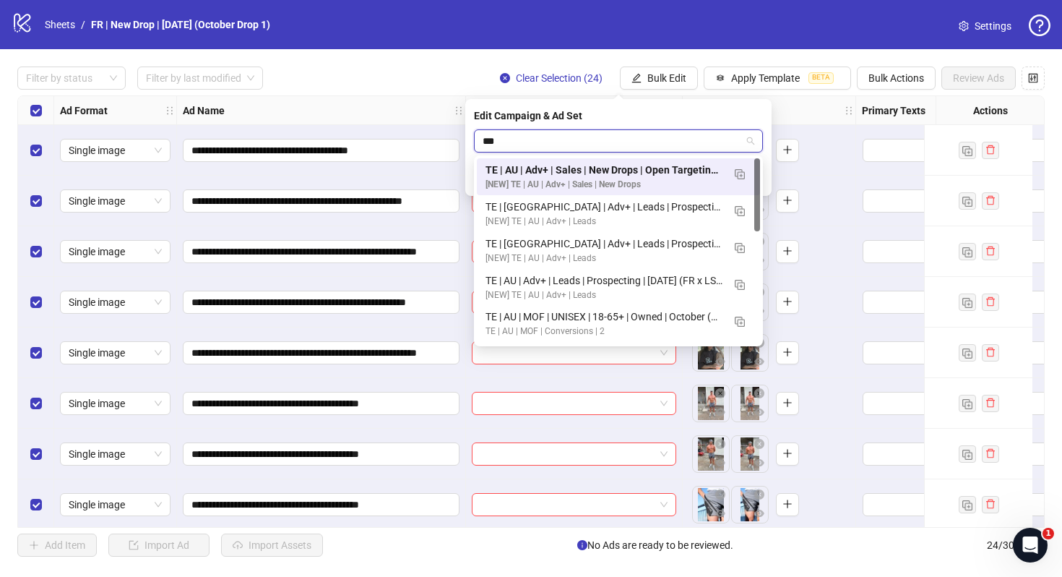
type input "****"
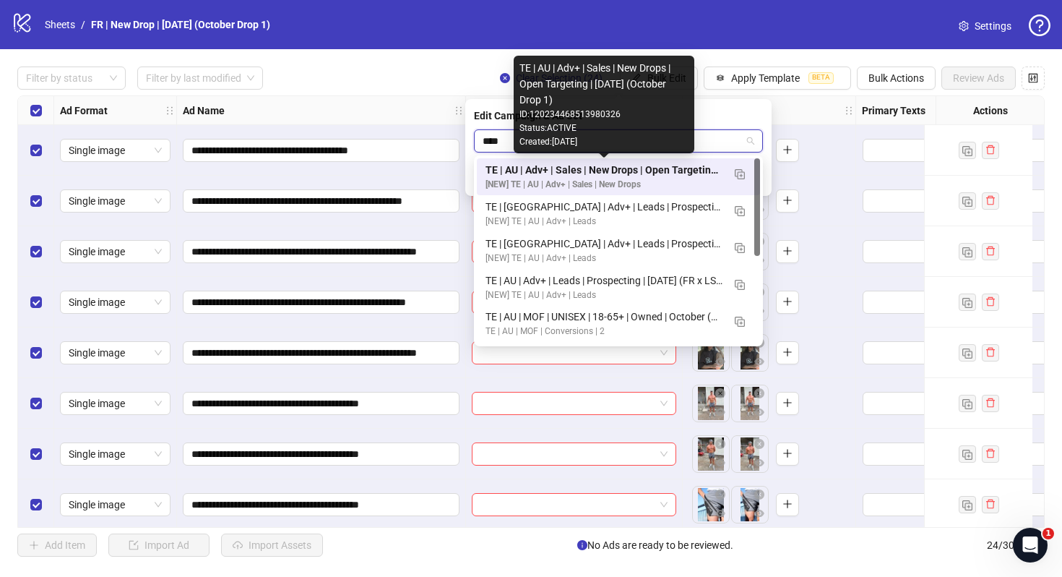
click at [632, 172] on div "TE | AU | Adv+ | Sales | New Drops | Open Targeting | [DATE] (October Drop 1)" at bounding box center [604, 170] width 237 height 16
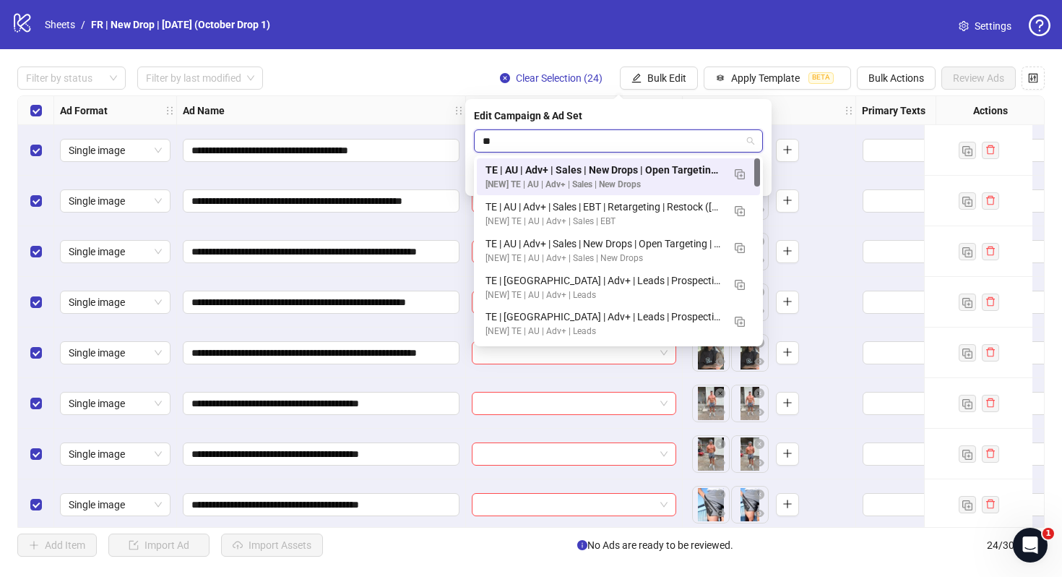
type input "***"
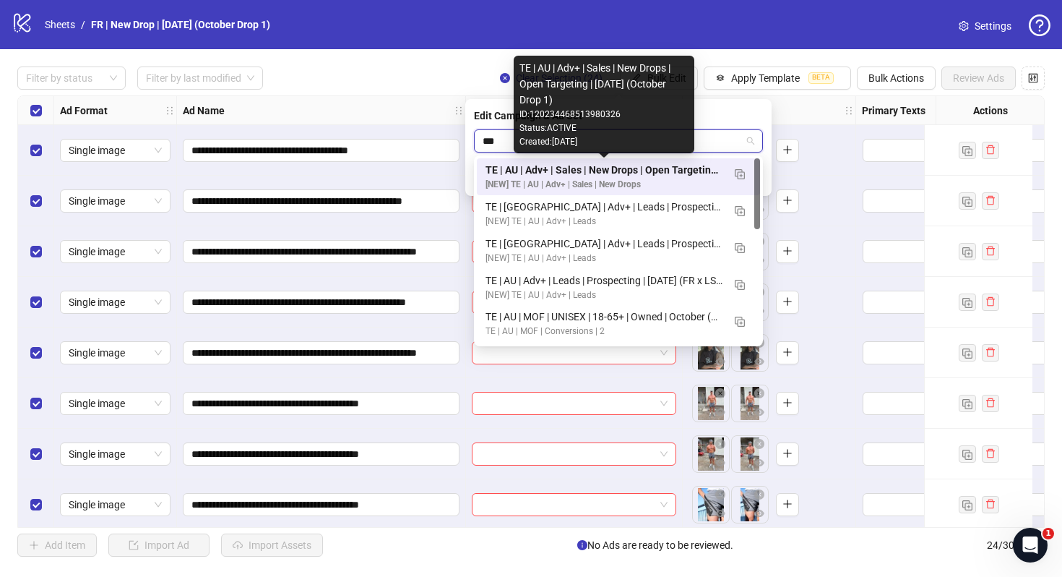
click at [514, 172] on div "TE | AU | Adv+ | Sales | New Drops | Open Targeting | [DATE] (October Drop 1)" at bounding box center [604, 170] width 237 height 16
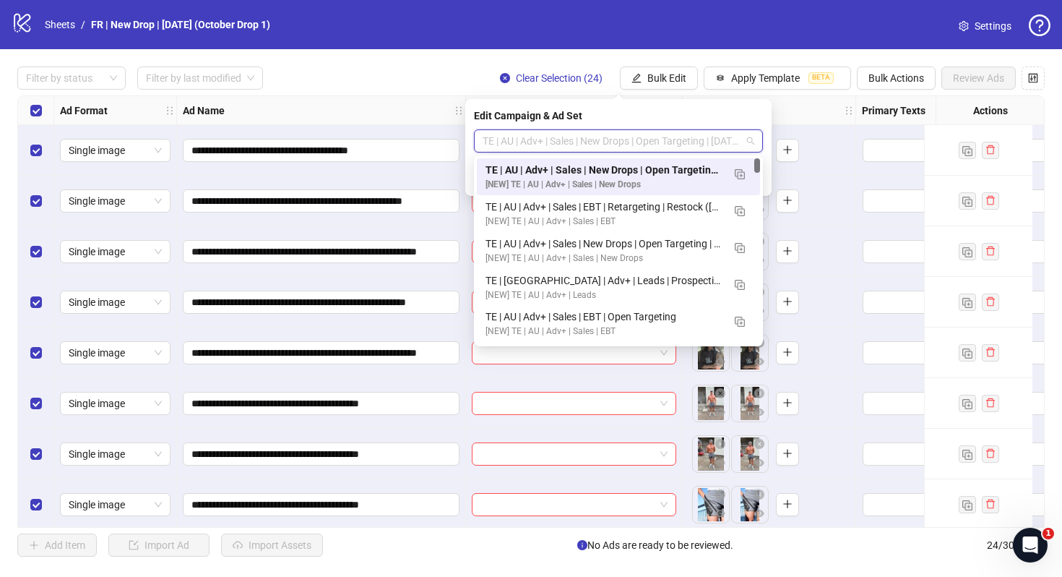
drag, startPoint x: 483, startPoint y: 142, endPoint x: 617, endPoint y: 140, distance: 133.7
click at [617, 140] on span "TE | AU | Adv+ | Sales | New Drops | Open Targeting | [DATE] (October Drop 1)" at bounding box center [619, 141] width 272 height 22
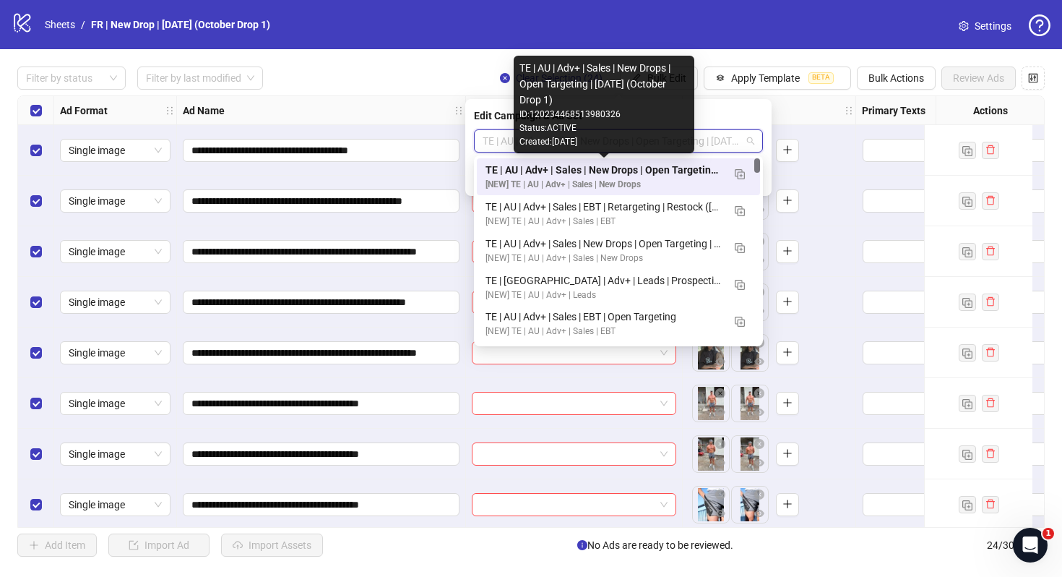
click at [561, 168] on div "TE | AU | Adv+ | Sales | New Drops | Open Targeting | [DATE] (October Drop 1)" at bounding box center [604, 170] width 237 height 16
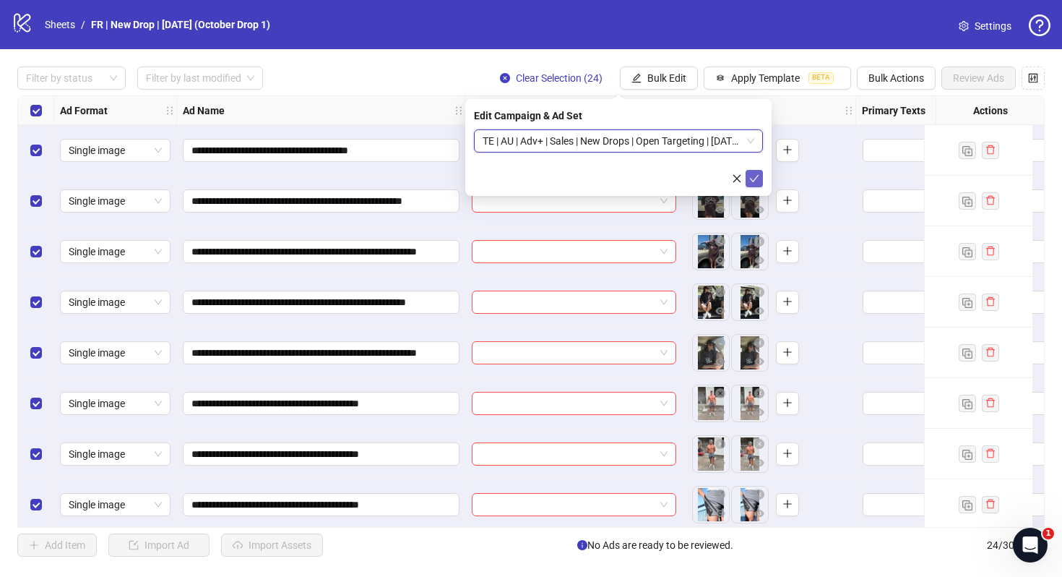
click at [757, 176] on icon "check" at bounding box center [754, 178] width 9 height 7
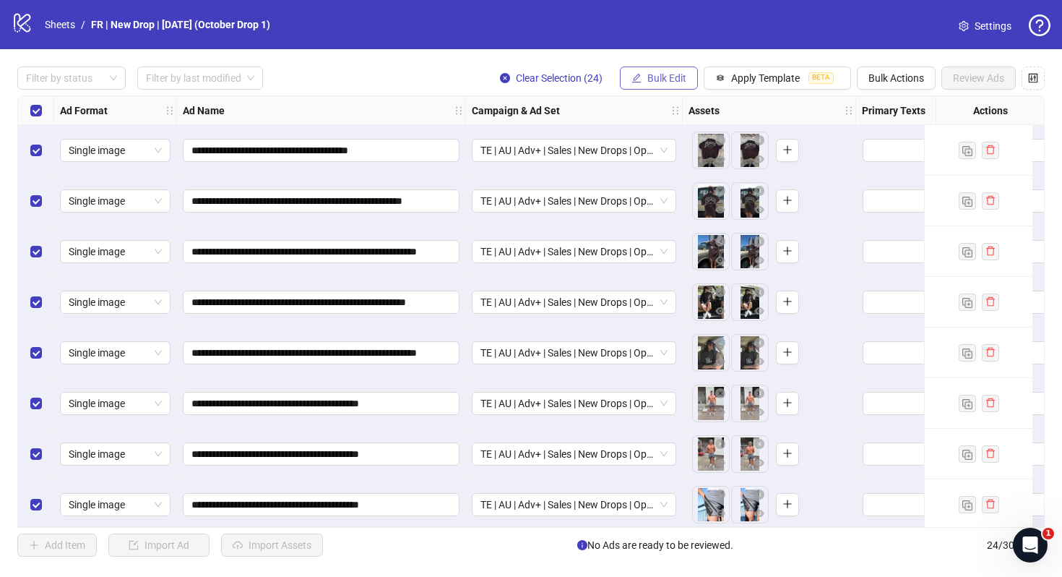
click at [658, 77] on span "Bulk Edit" at bounding box center [666, 78] width 39 height 12
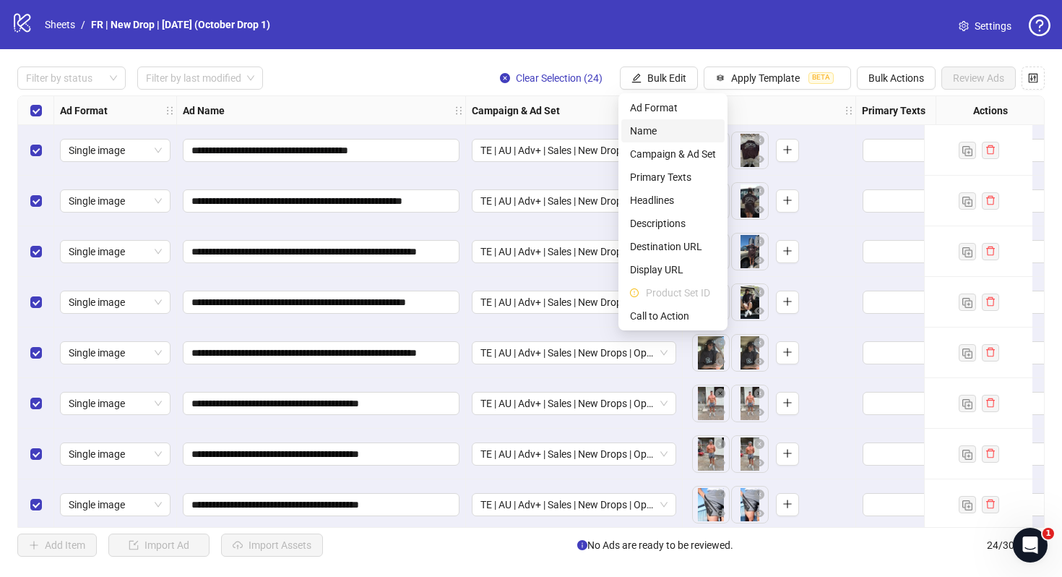
click at [659, 127] on span "Name" at bounding box center [673, 131] width 86 height 16
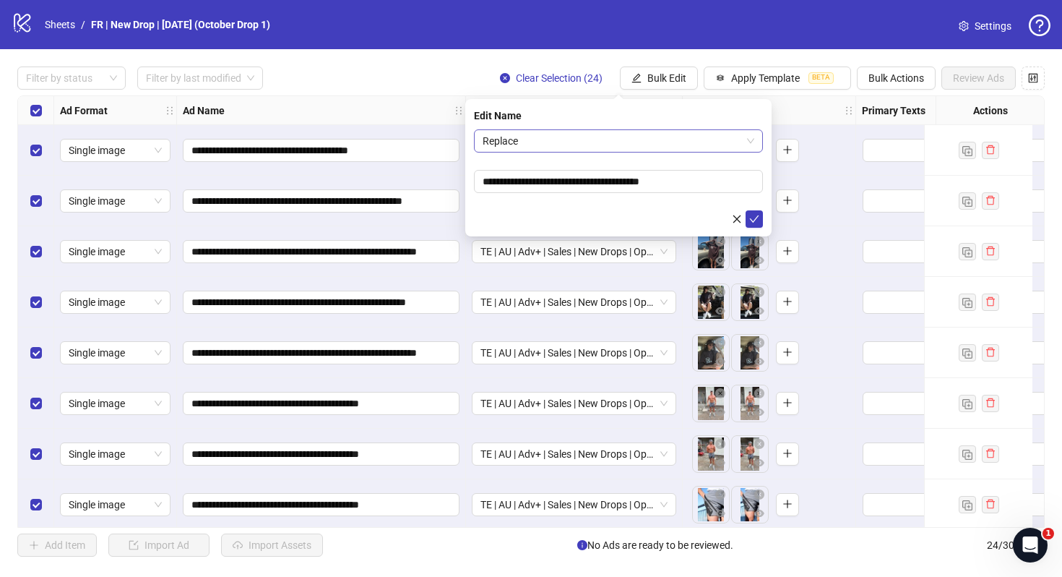
click at [743, 145] on span "Replace" at bounding box center [619, 141] width 272 height 22
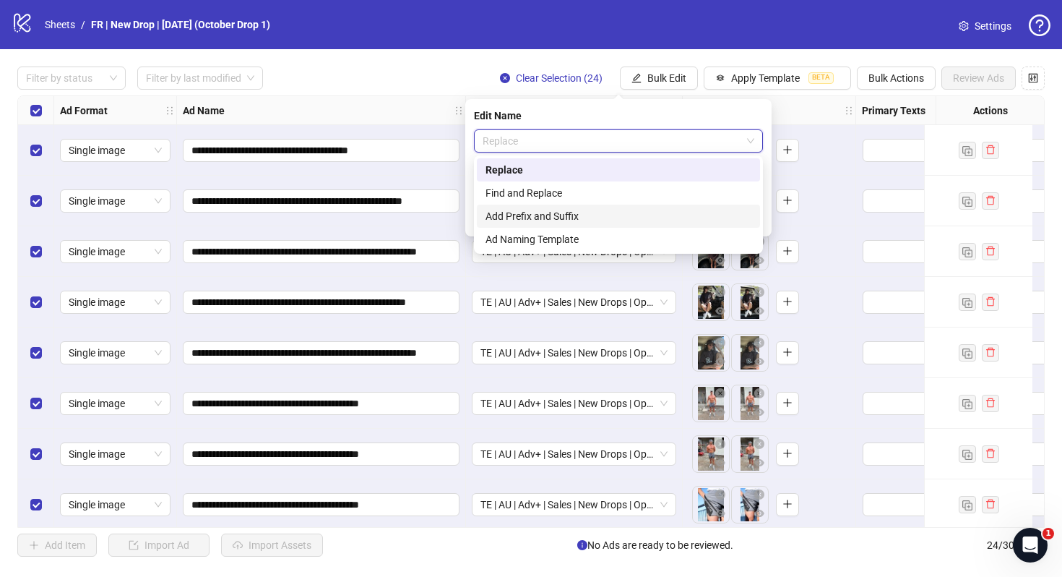
click at [603, 220] on div "Add Prefix and Suffix" at bounding box center [619, 216] width 266 height 16
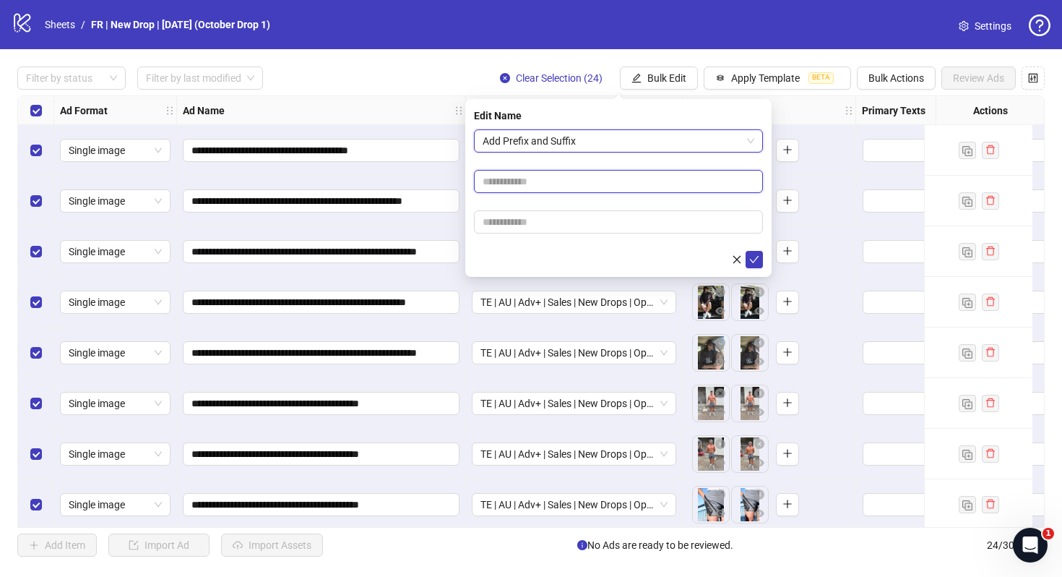
click at [520, 181] on input "text" at bounding box center [618, 181] width 289 height 23
paste input "**********"
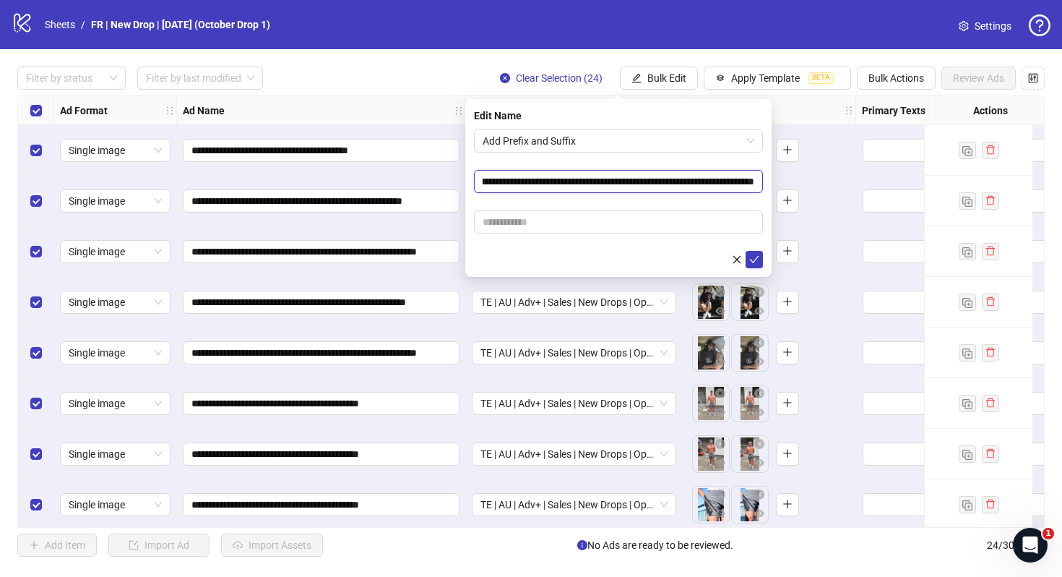
scroll to position [0, 117]
type input "**********"
click at [757, 260] on icon "check" at bounding box center [754, 259] width 10 height 10
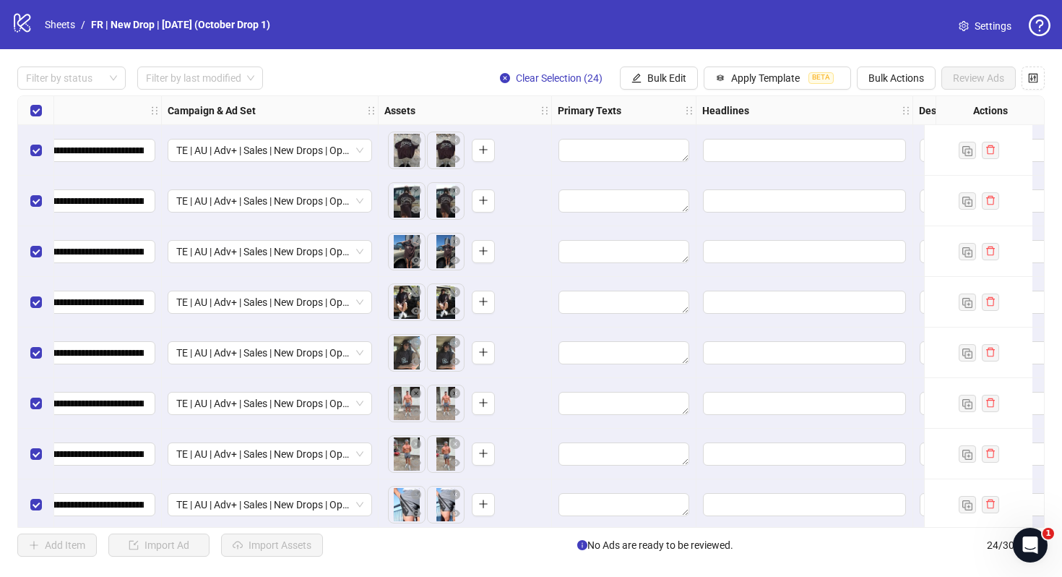
scroll to position [0, 334]
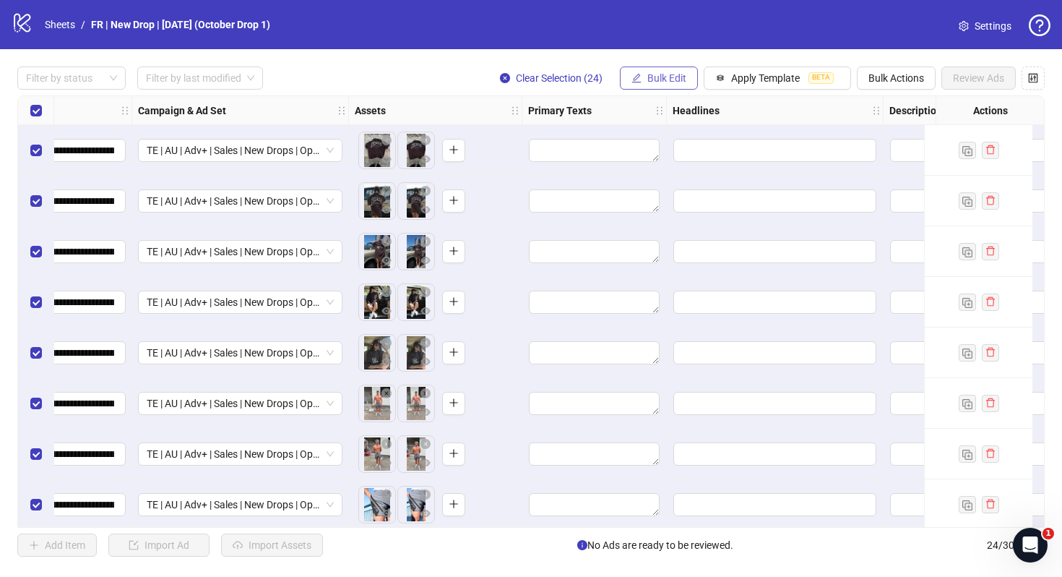
click at [665, 77] on span "Bulk Edit" at bounding box center [666, 78] width 39 height 12
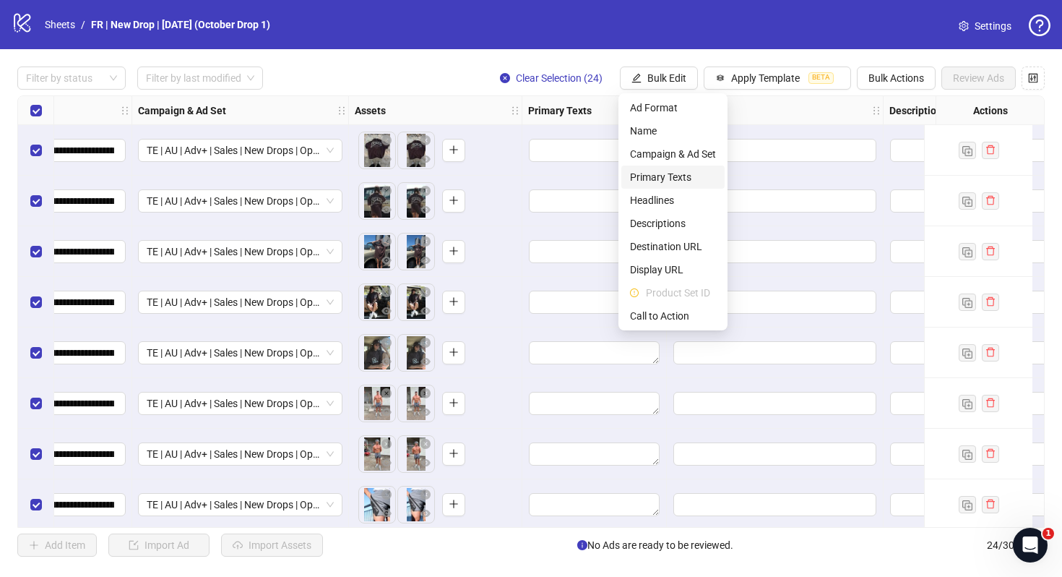
click at [666, 179] on span "Primary Texts" at bounding box center [673, 177] width 86 height 16
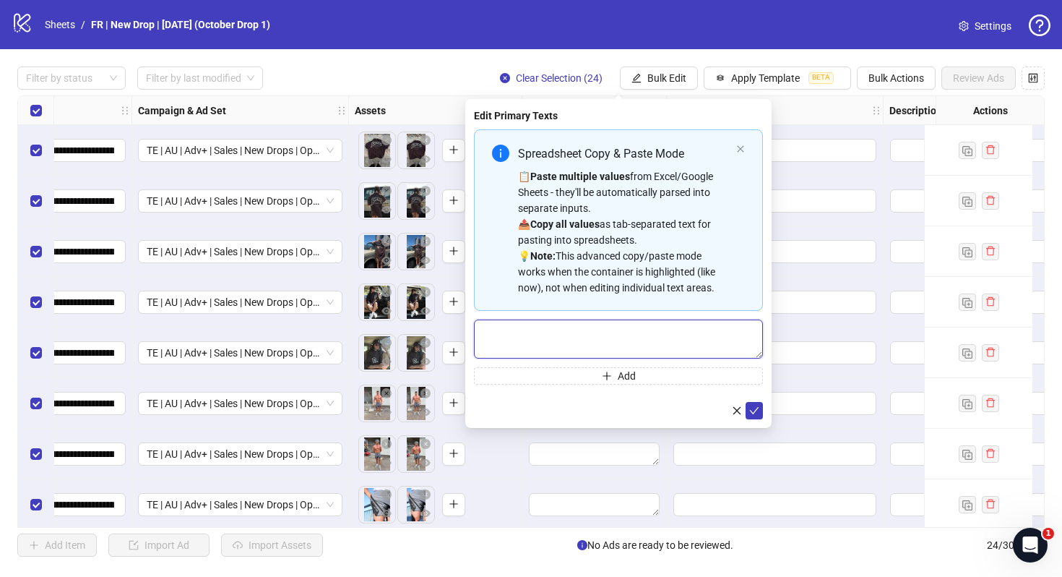
click at [564, 333] on textarea "Multi-text input container - paste or copy values" at bounding box center [618, 338] width 289 height 39
paste textarea "**********"
type textarea "**********"
click at [755, 408] on icon "check" at bounding box center [754, 410] width 10 height 10
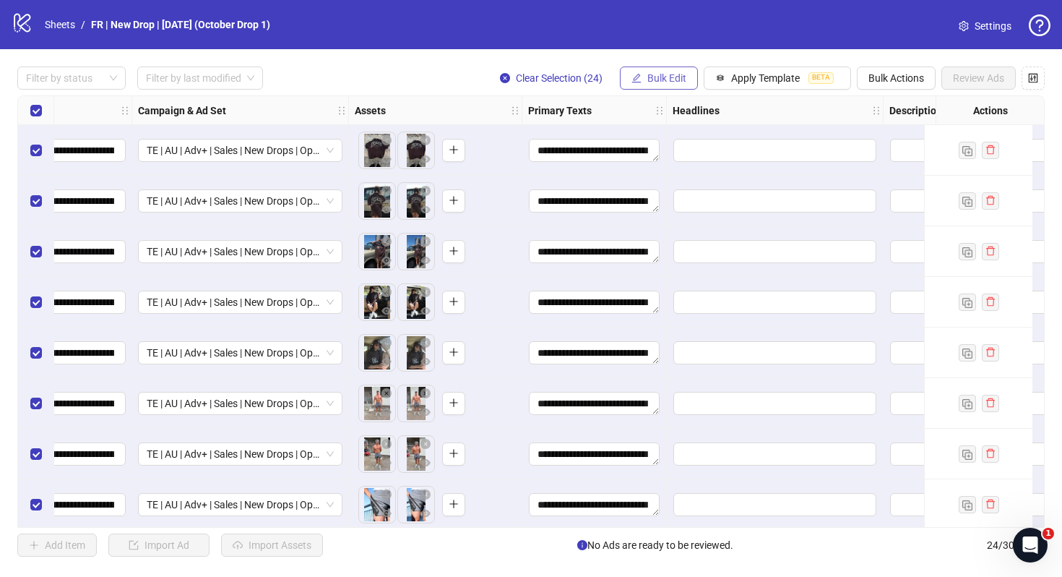
click at [679, 76] on span "Bulk Edit" at bounding box center [666, 78] width 39 height 12
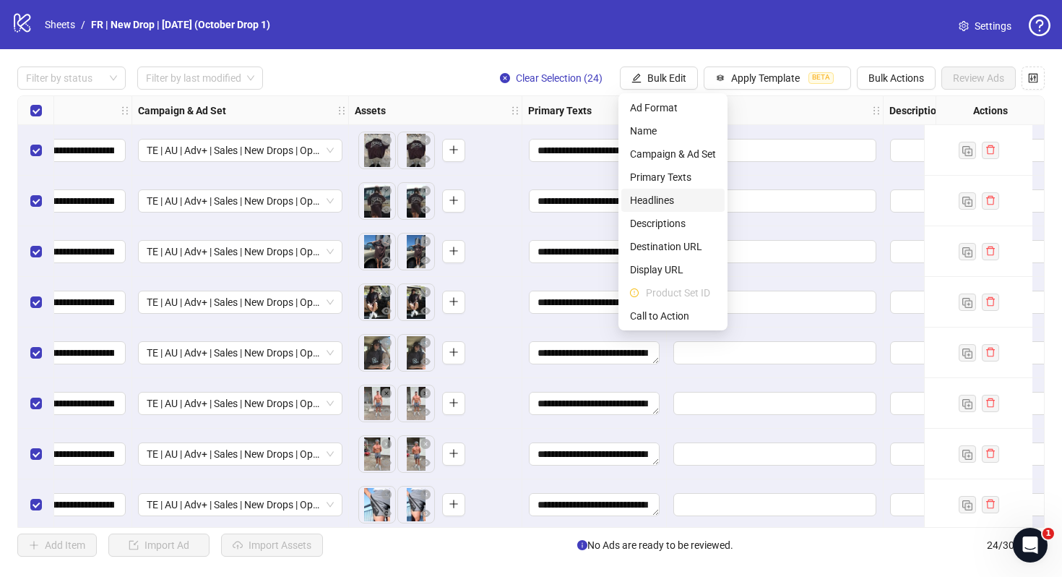
click at [663, 195] on span "Headlines" at bounding box center [673, 200] width 86 height 16
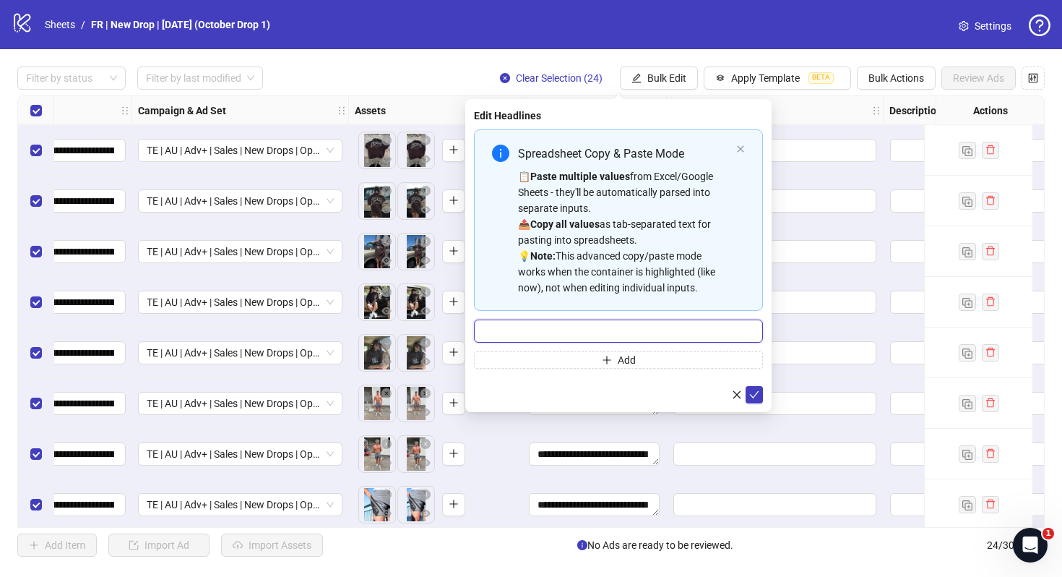
click at [600, 327] on input "Multi-input container - paste or copy values" at bounding box center [618, 330] width 289 height 23
paste input "**********"
click at [500, 331] on input "**********" at bounding box center [618, 330] width 289 height 23
type input "**********"
click at [756, 393] on icon "check" at bounding box center [754, 394] width 9 height 7
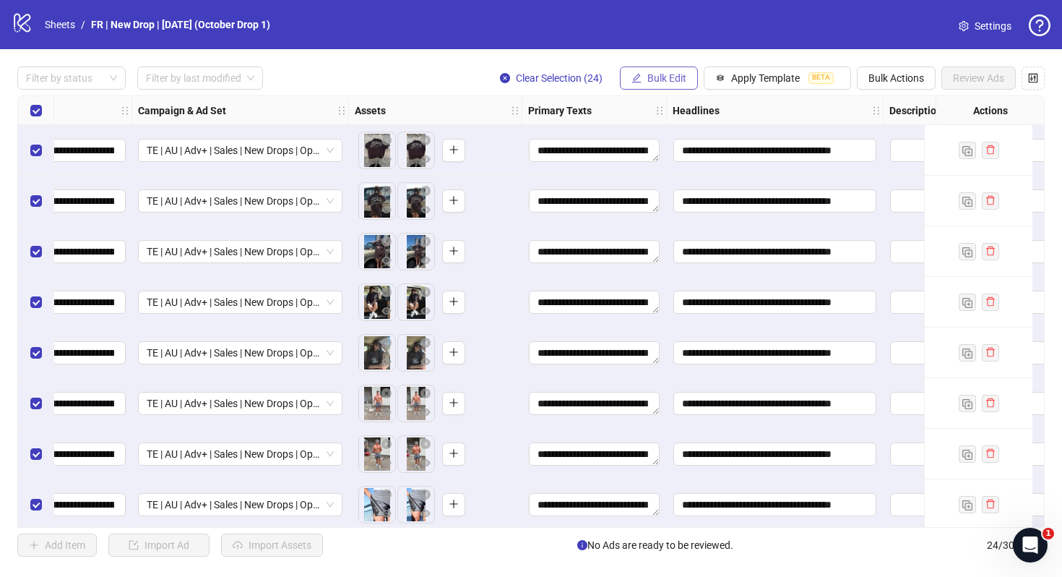
click at [673, 76] on span "Bulk Edit" at bounding box center [666, 78] width 39 height 12
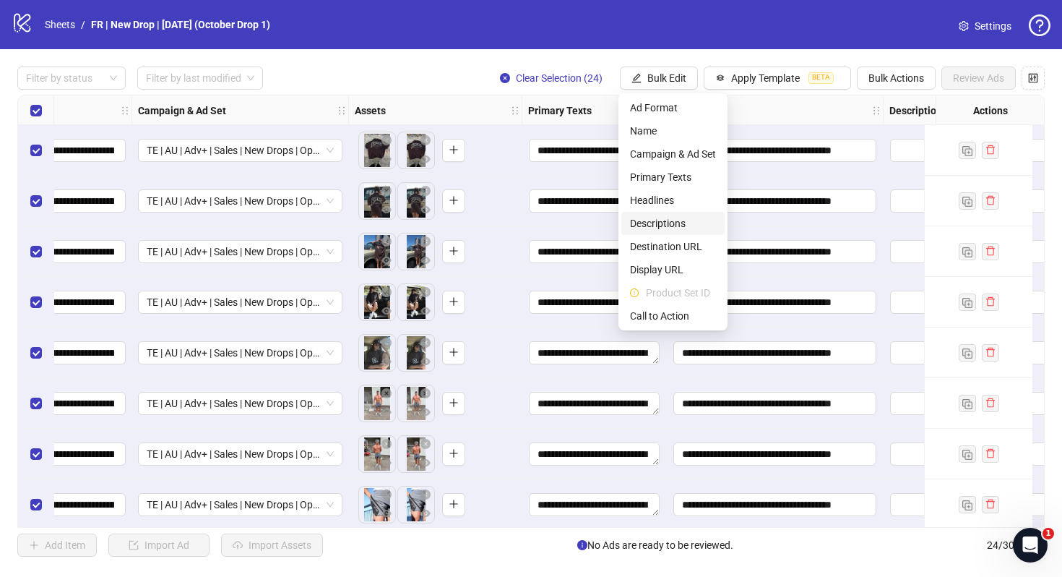
click at [663, 220] on span "Descriptions" at bounding box center [673, 223] width 86 height 16
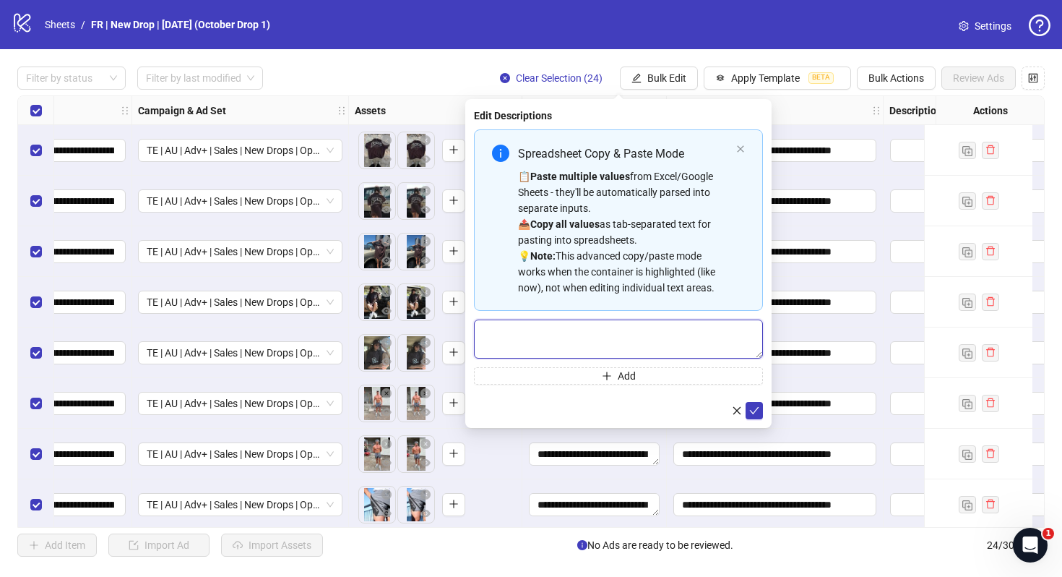
click at [574, 331] on textarea "Multi-text input container - paste or copy values" at bounding box center [618, 338] width 289 height 39
paste textarea "**********"
type textarea "**********"
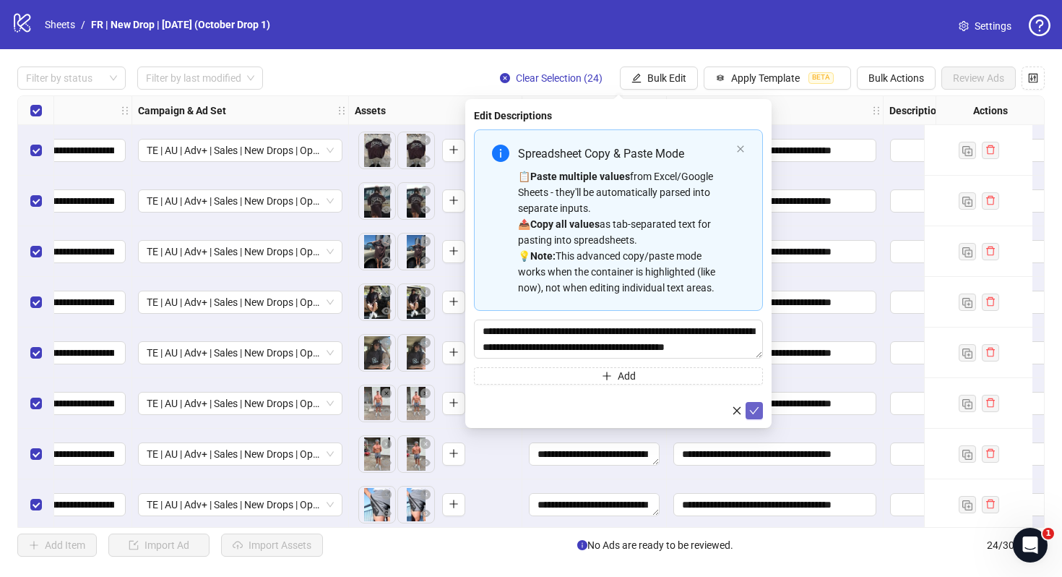
click at [754, 413] on icon "check" at bounding box center [754, 410] width 10 height 10
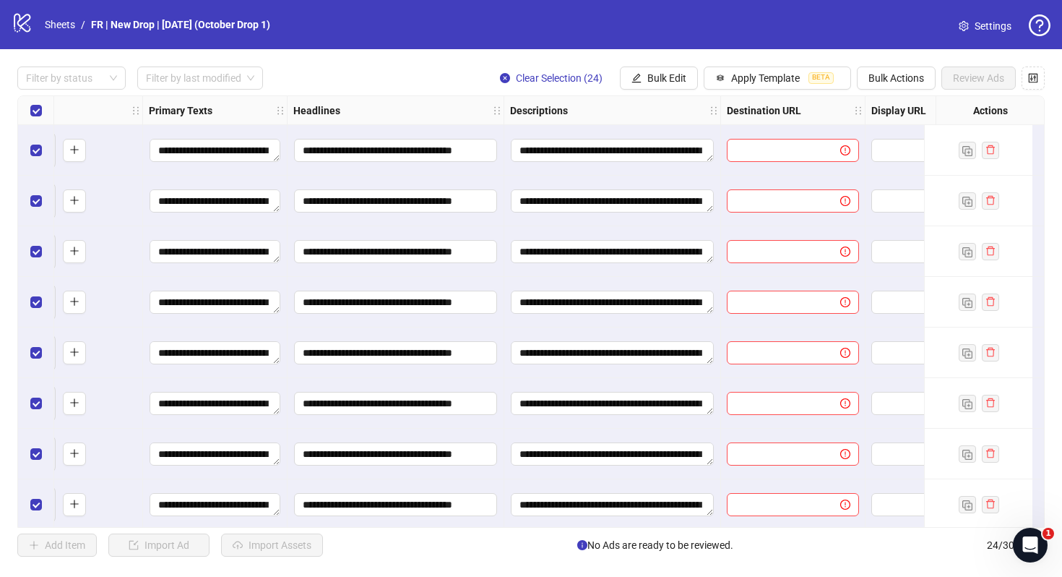
scroll to position [0, 725]
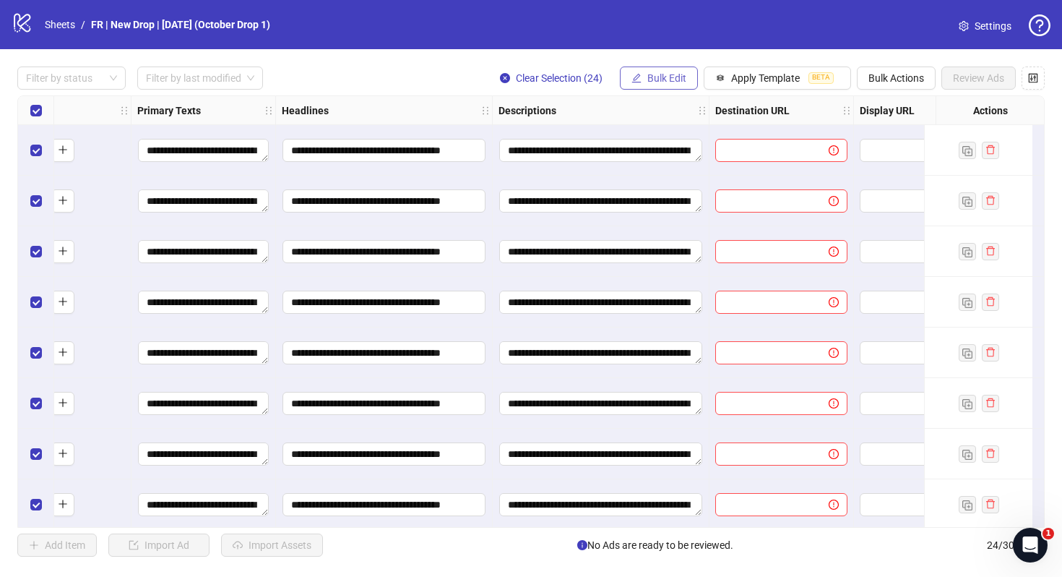
click at [655, 82] on span "Bulk Edit" at bounding box center [666, 78] width 39 height 12
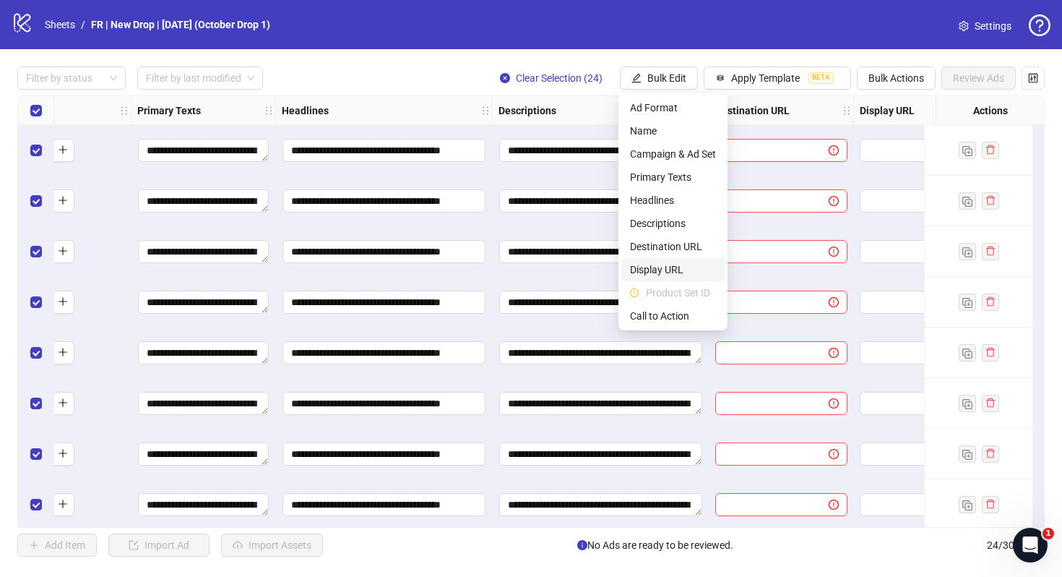
click at [658, 267] on span "Display URL" at bounding box center [673, 270] width 86 height 16
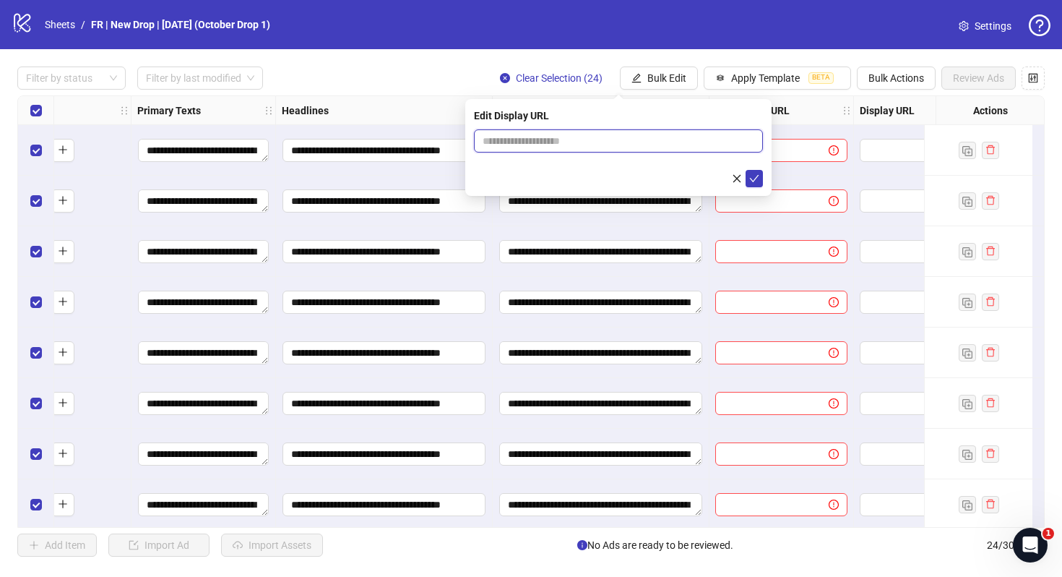
click at [595, 145] on input "text" at bounding box center [618, 140] width 289 height 23
paste input "**********"
type input "**********"
click at [755, 182] on icon "check" at bounding box center [754, 178] width 10 height 10
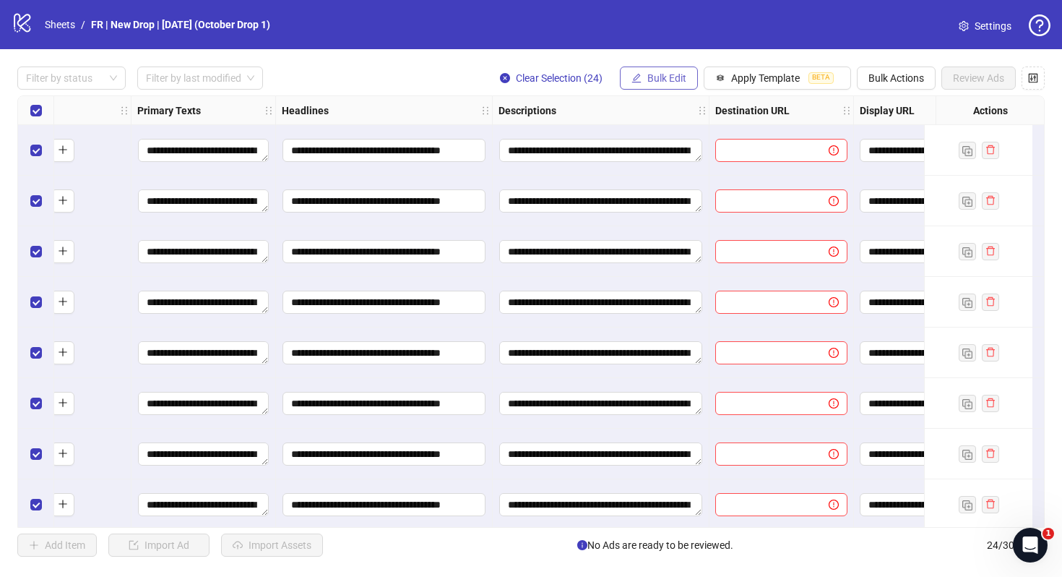
click at [662, 85] on button "Bulk Edit" at bounding box center [659, 77] width 78 height 23
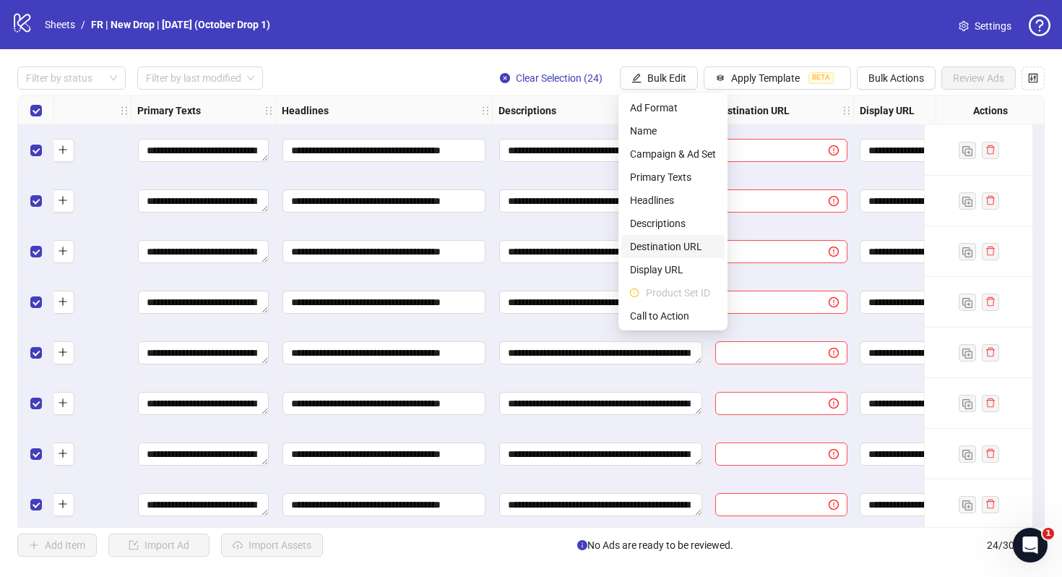
click at [668, 240] on span "Destination URL" at bounding box center [673, 246] width 86 height 16
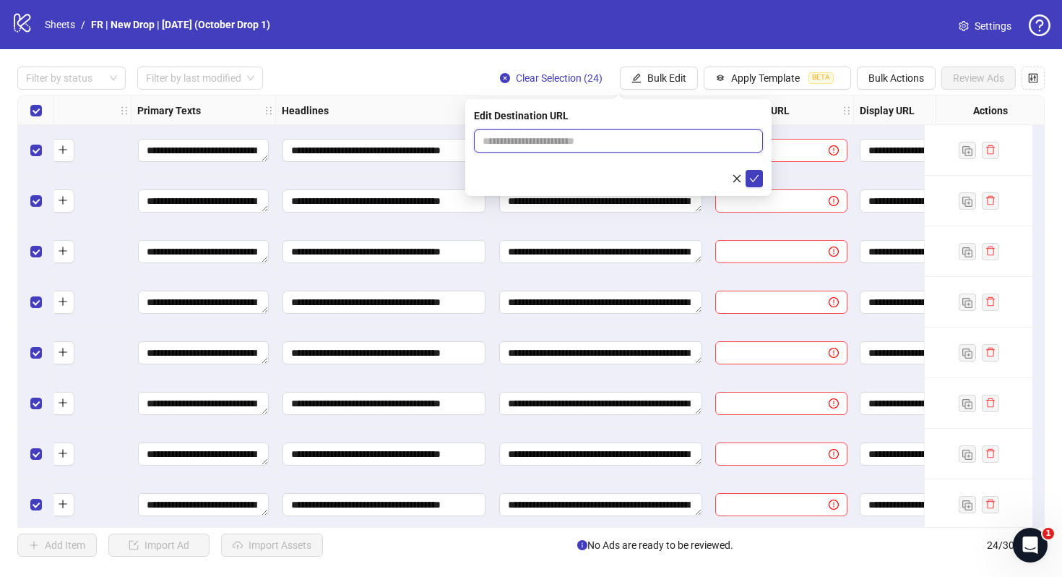
click at [607, 142] on input "text" at bounding box center [613, 141] width 260 height 16
paste input "**********"
type input "**********"
click at [757, 182] on icon "check" at bounding box center [754, 178] width 10 height 10
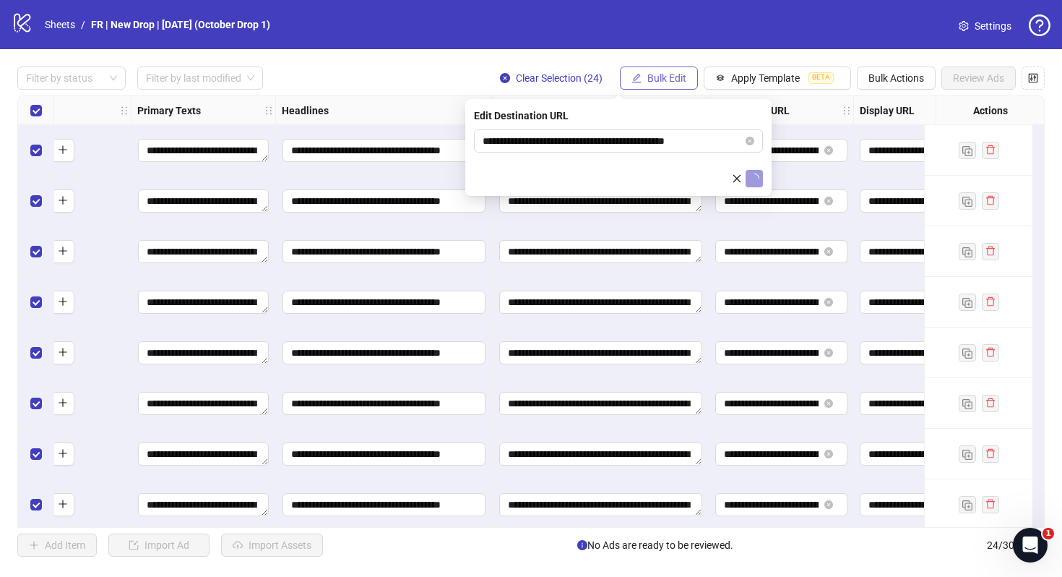
click at [668, 80] on span "Bulk Edit" at bounding box center [666, 78] width 39 height 12
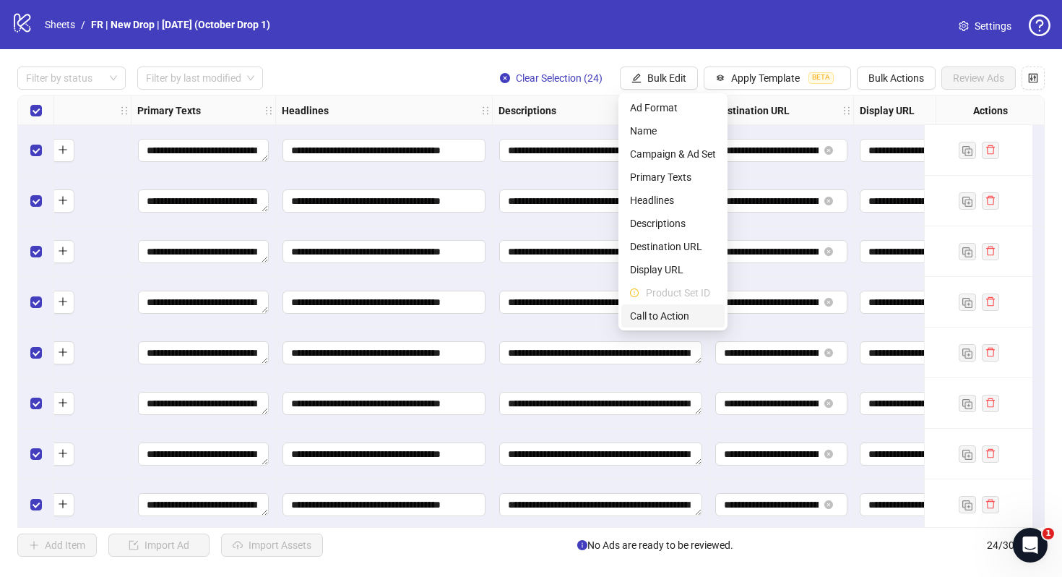
click at [670, 313] on span "Call to Action" at bounding box center [673, 316] width 86 height 16
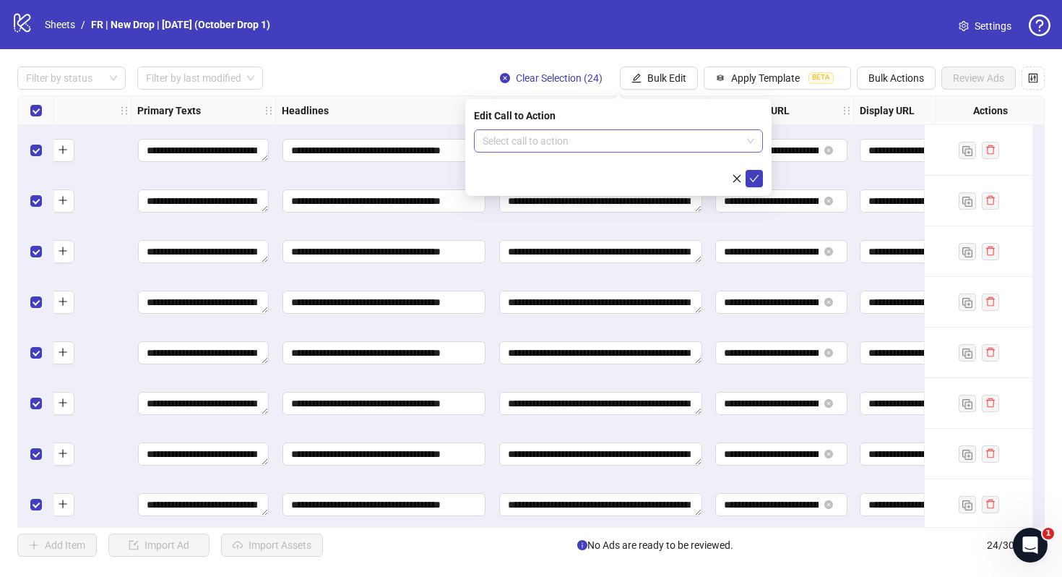
click at [598, 145] on input "search" at bounding box center [612, 141] width 259 height 22
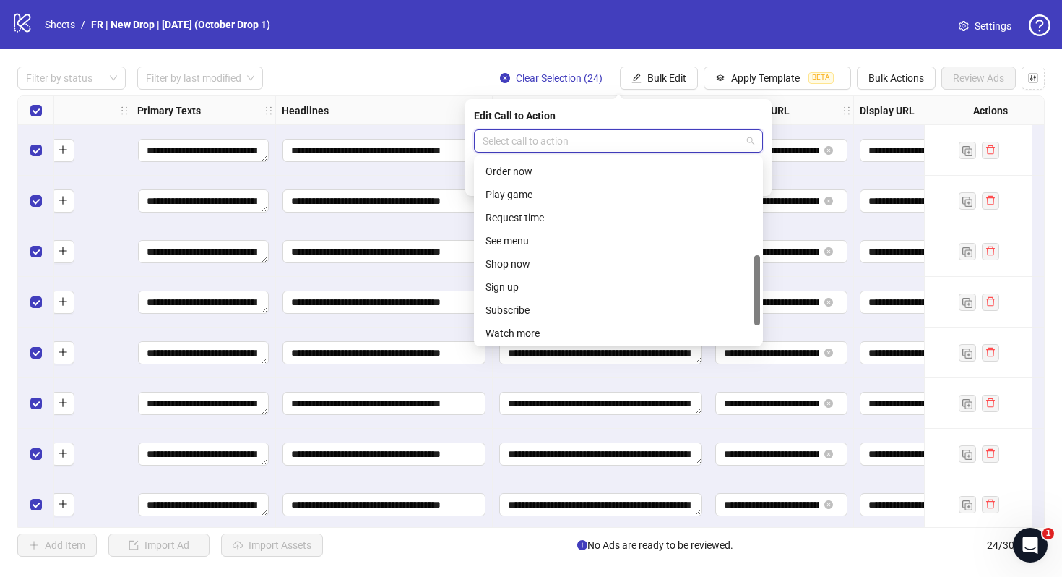
scroll to position [301, 0]
click at [543, 214] on div "Shop now" at bounding box center [619, 216] width 266 height 16
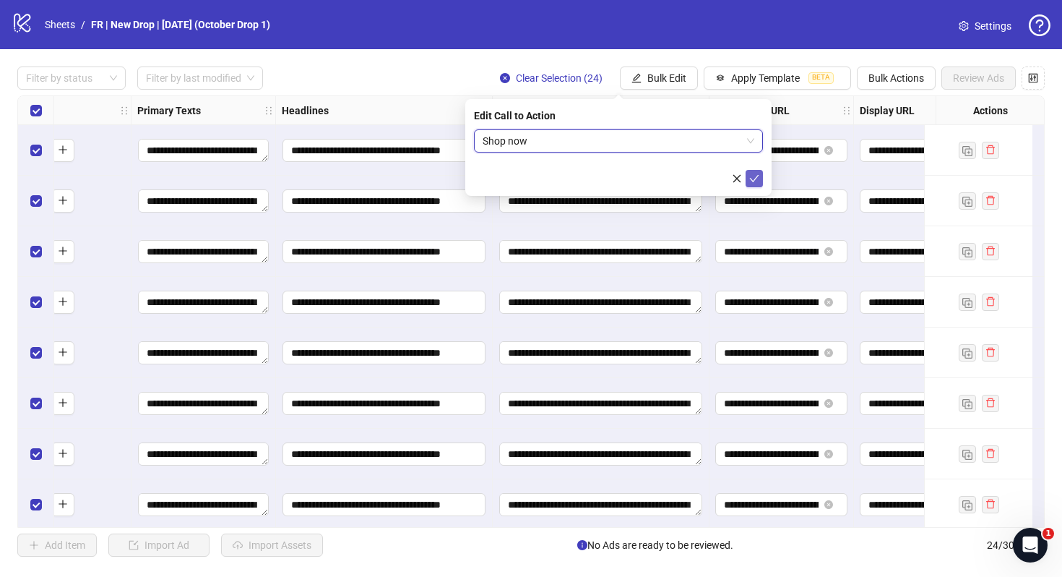
click at [752, 182] on icon "check" at bounding box center [754, 178] width 10 height 10
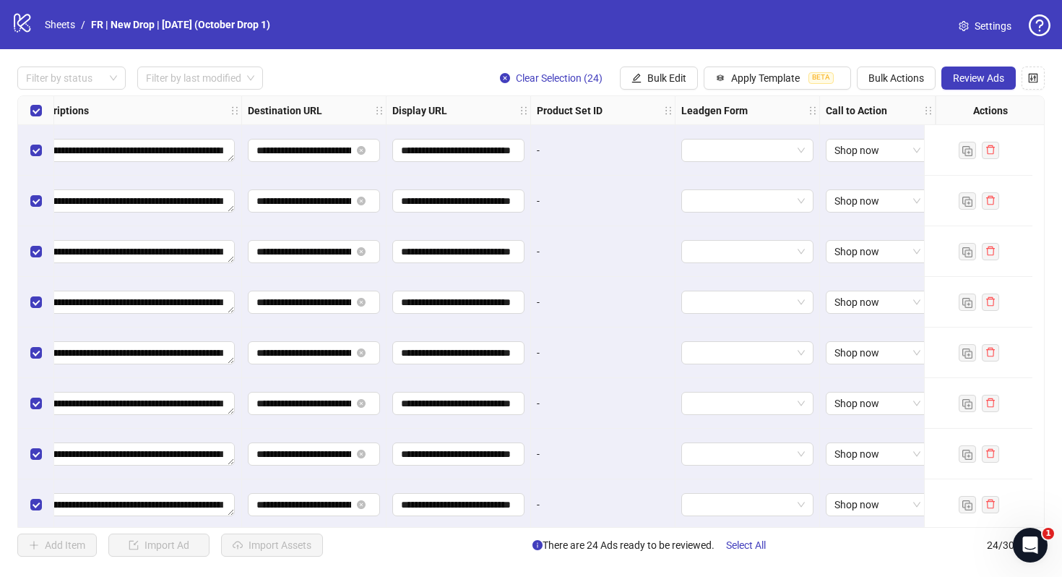
scroll to position [0, 0]
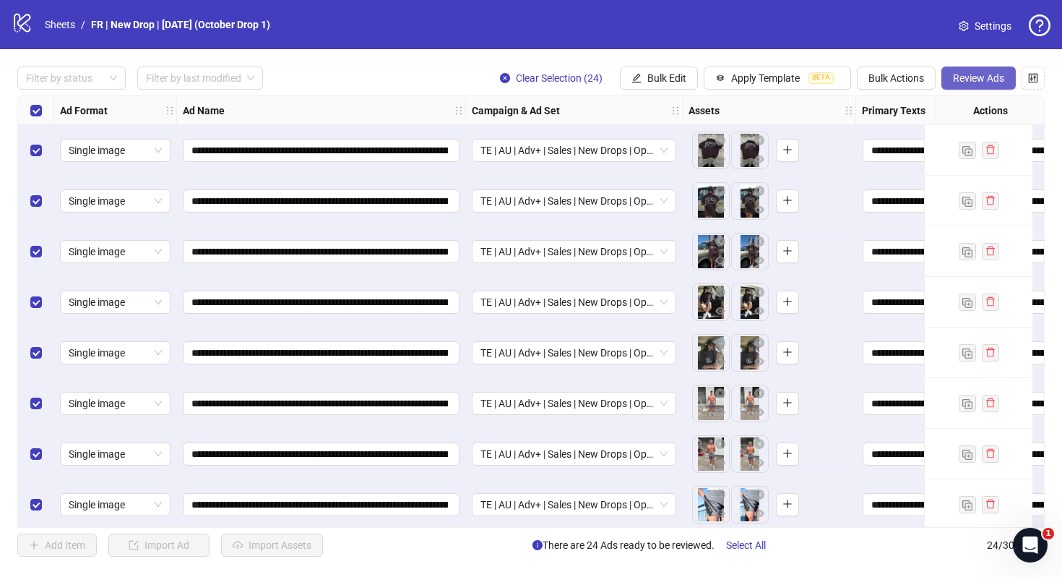
click at [979, 77] on span "Review Ads" at bounding box center [978, 78] width 51 height 12
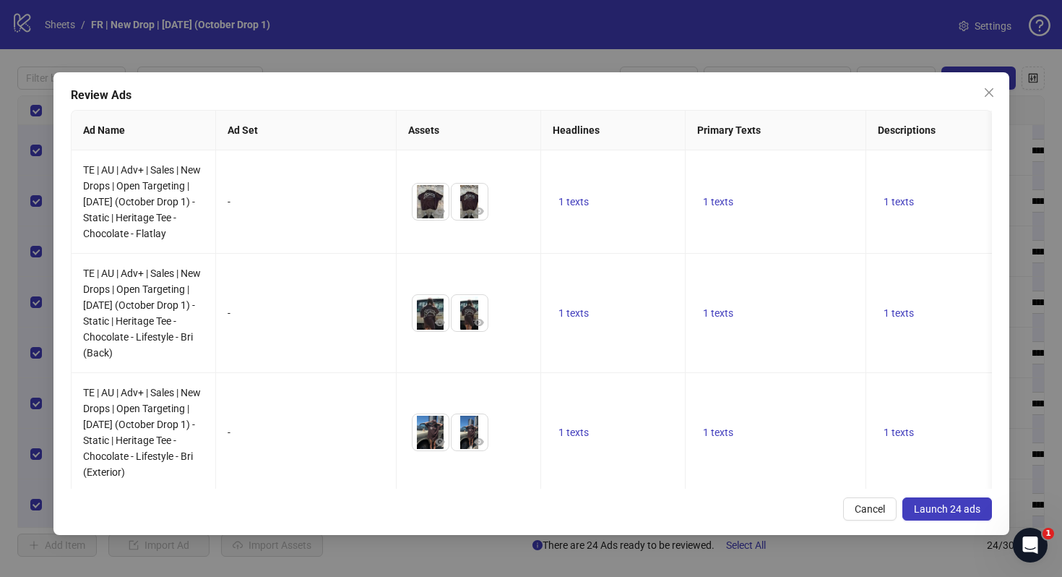
click at [957, 509] on span "Launch 24 ads" at bounding box center [947, 509] width 66 height 12
